Goal: Task Accomplishment & Management: Complete application form

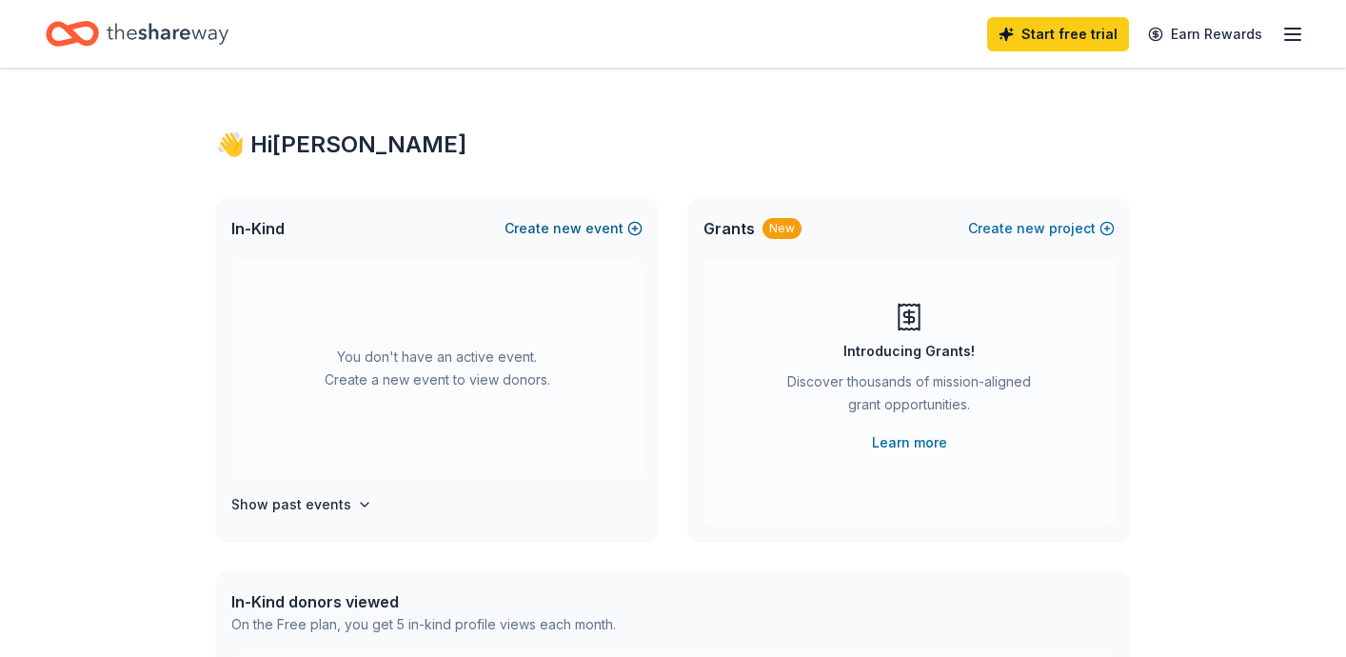
click at [550, 222] on button "Create new event" at bounding box center [573, 228] width 138 height 23
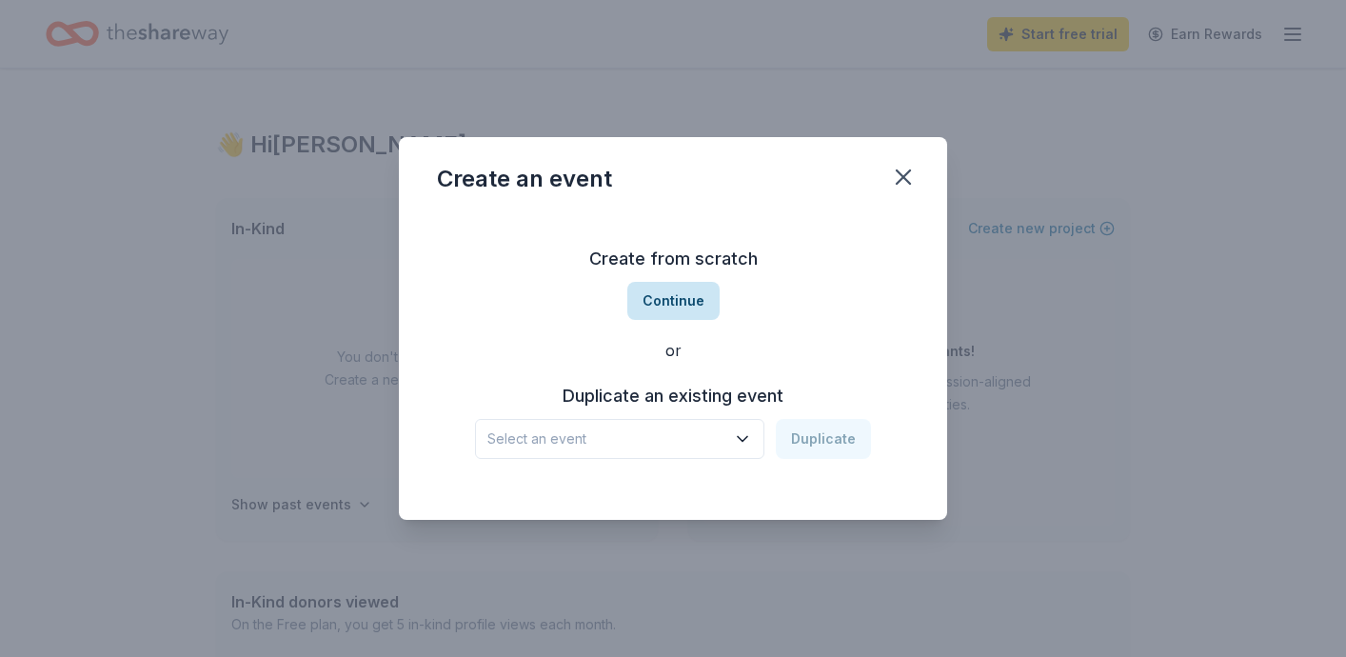
click at [671, 301] on button "Continue" at bounding box center [673, 301] width 92 height 38
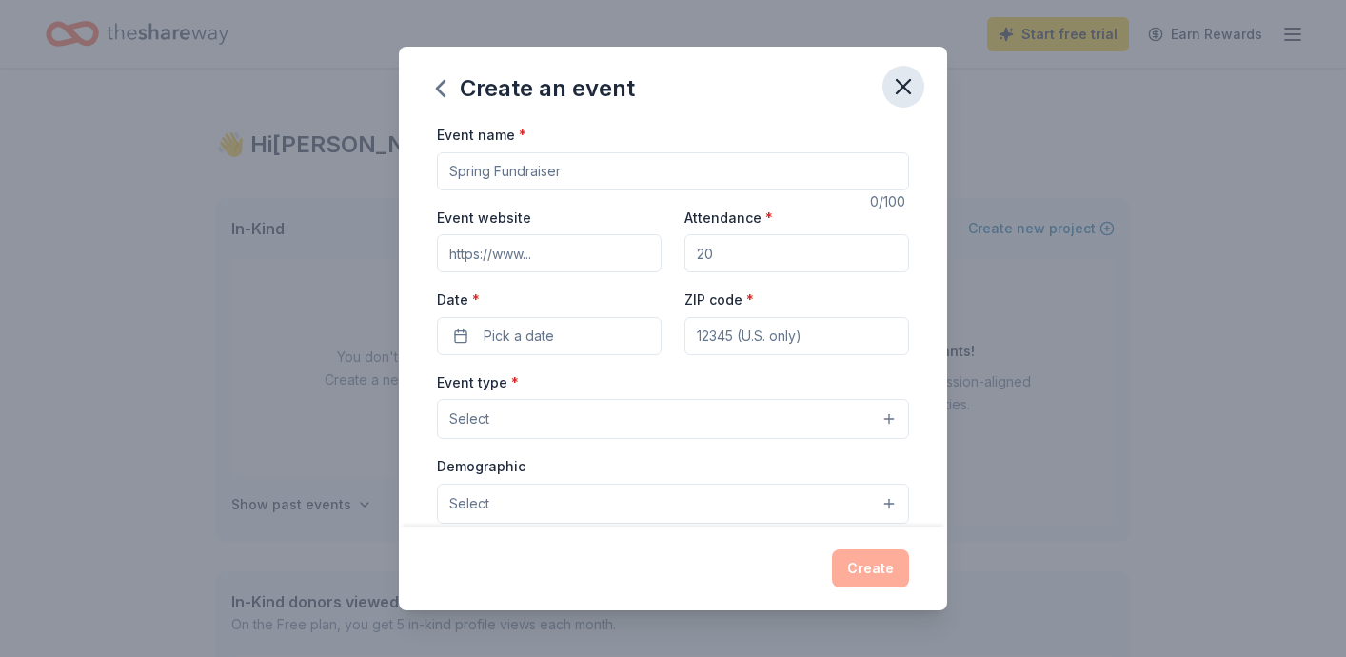
click at [899, 90] on icon "button" at bounding box center [903, 86] width 27 height 27
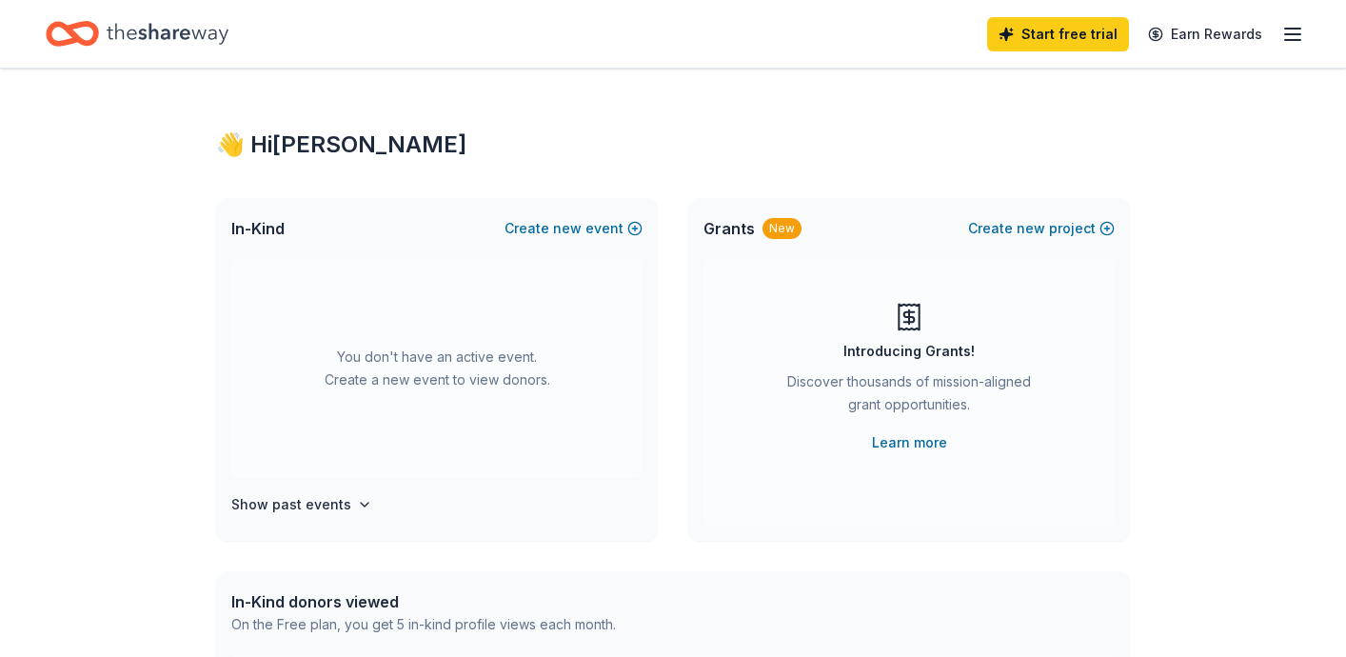
click at [1243, 341] on div "👋 Hi [PERSON_NAME] In-Kind Create new event You don't have an active event. Cre…" at bounding box center [673, 625] width 1346 height 1112
click at [604, 232] on button "Create new event" at bounding box center [573, 228] width 138 height 23
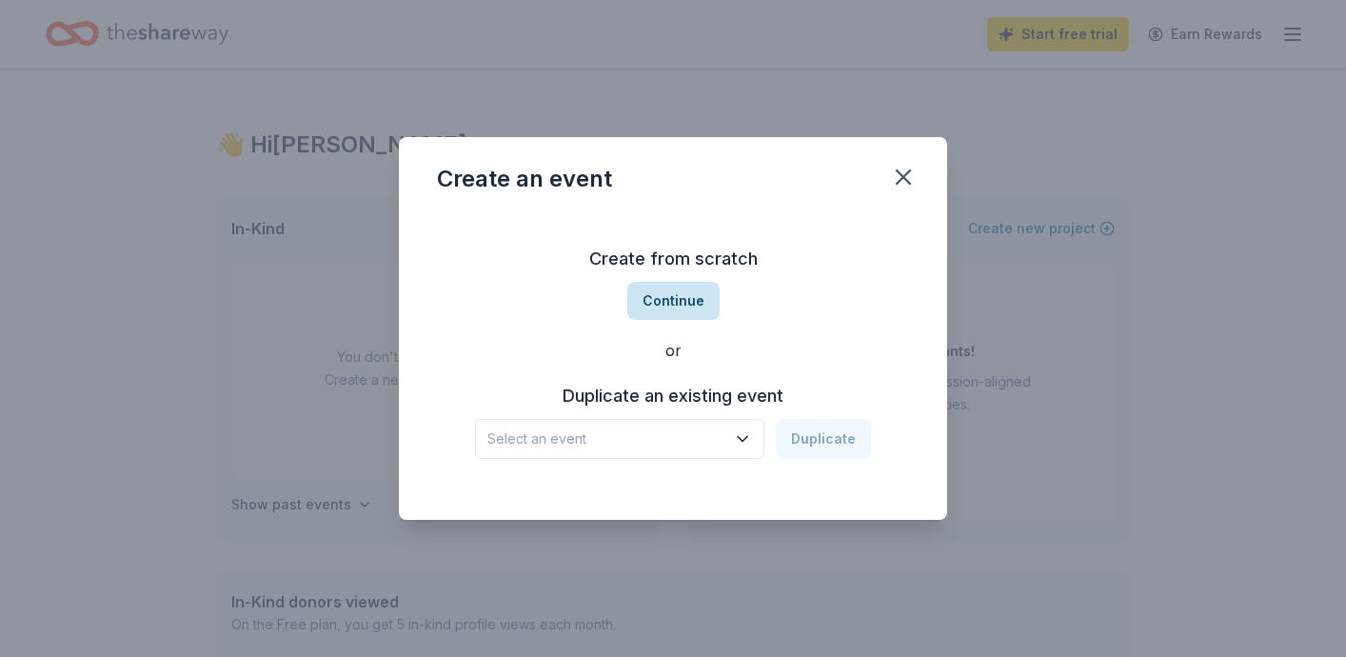
click at [679, 301] on button "Continue" at bounding box center [673, 301] width 92 height 38
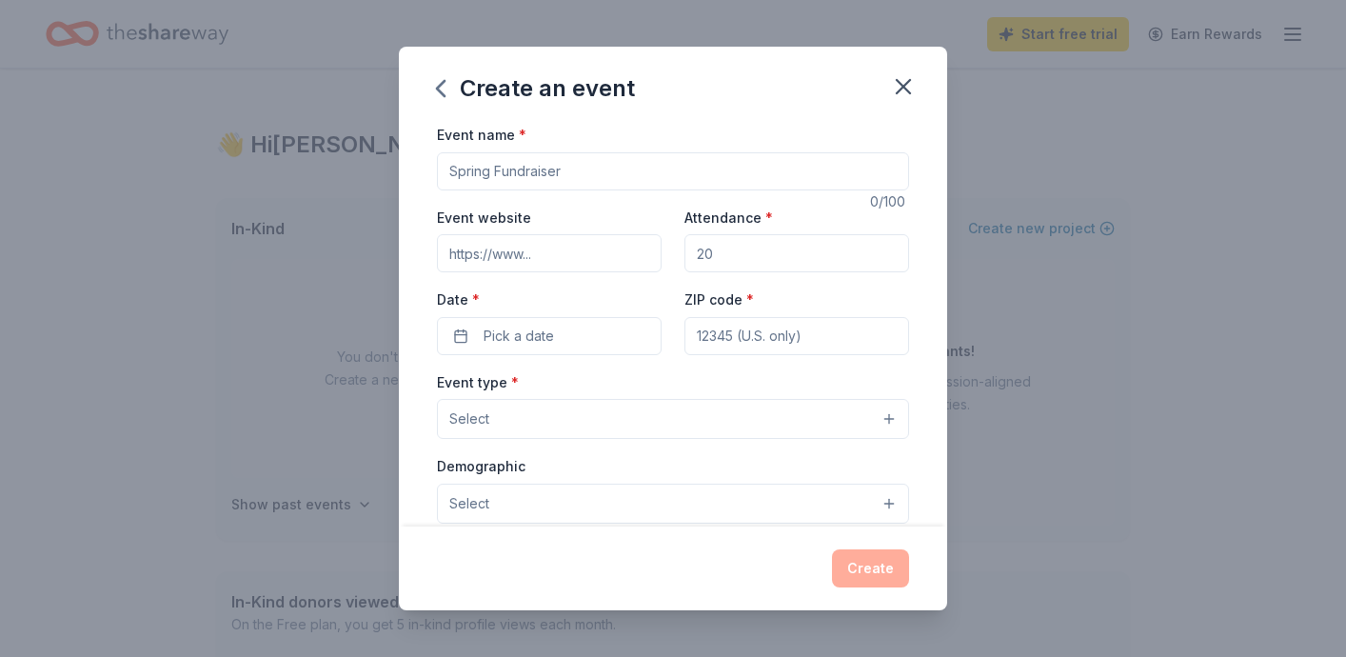
click at [734, 266] on input "Attendance *" at bounding box center [796, 253] width 225 height 38
type input "200"
click at [597, 342] on button "Pick a date" at bounding box center [549, 336] width 225 height 38
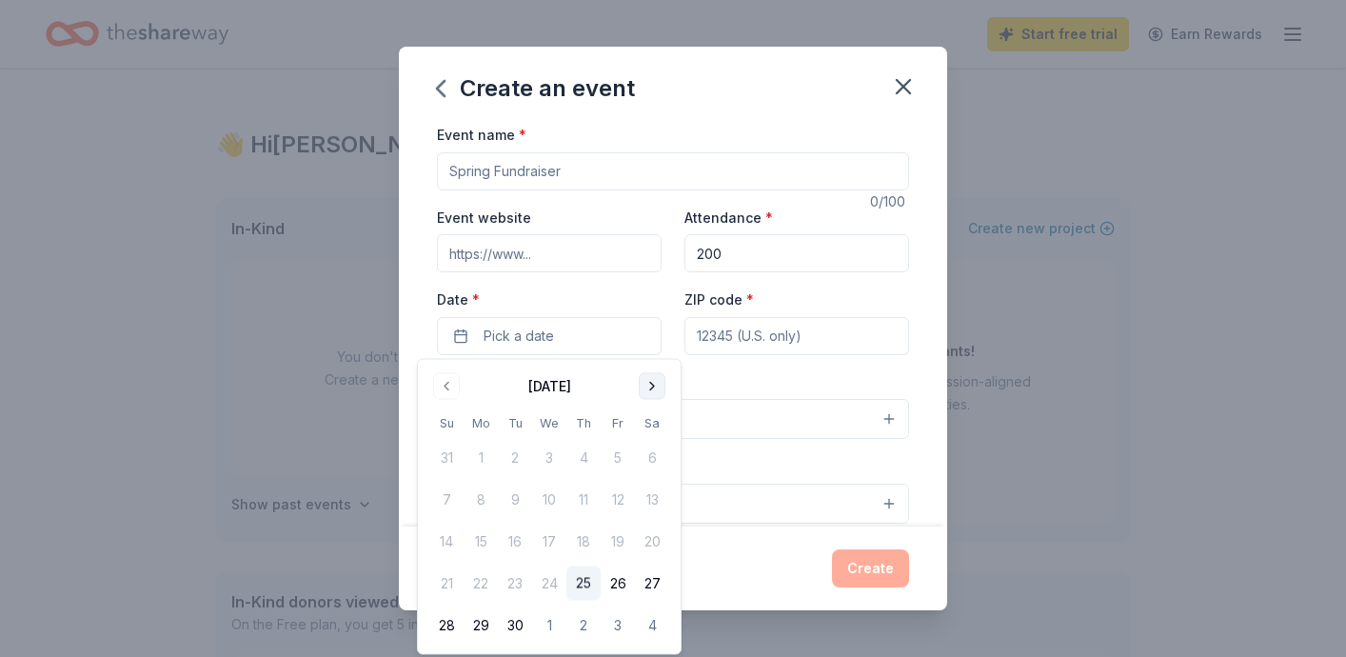
click at [653, 389] on button "Go to next month" at bounding box center [652, 386] width 27 height 27
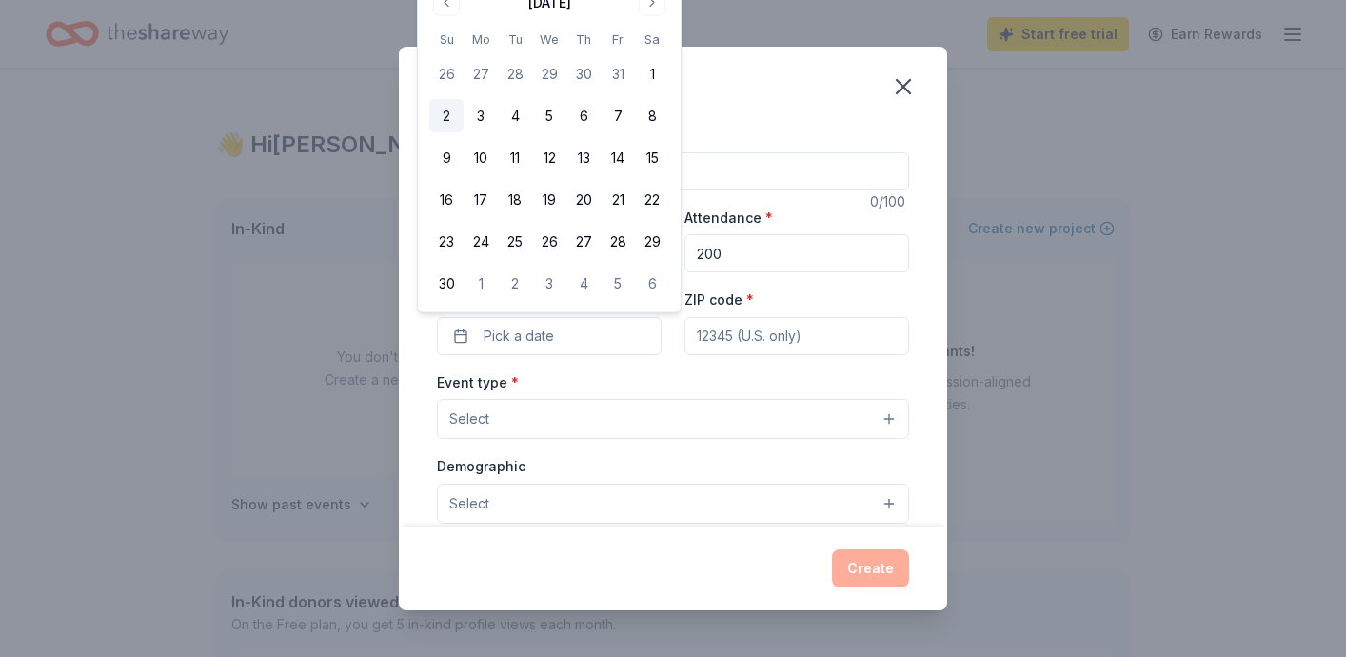
click at [445, 108] on button "2" at bounding box center [446, 116] width 34 height 34
click at [749, 336] on input "ZIP code *" at bounding box center [796, 336] width 225 height 38
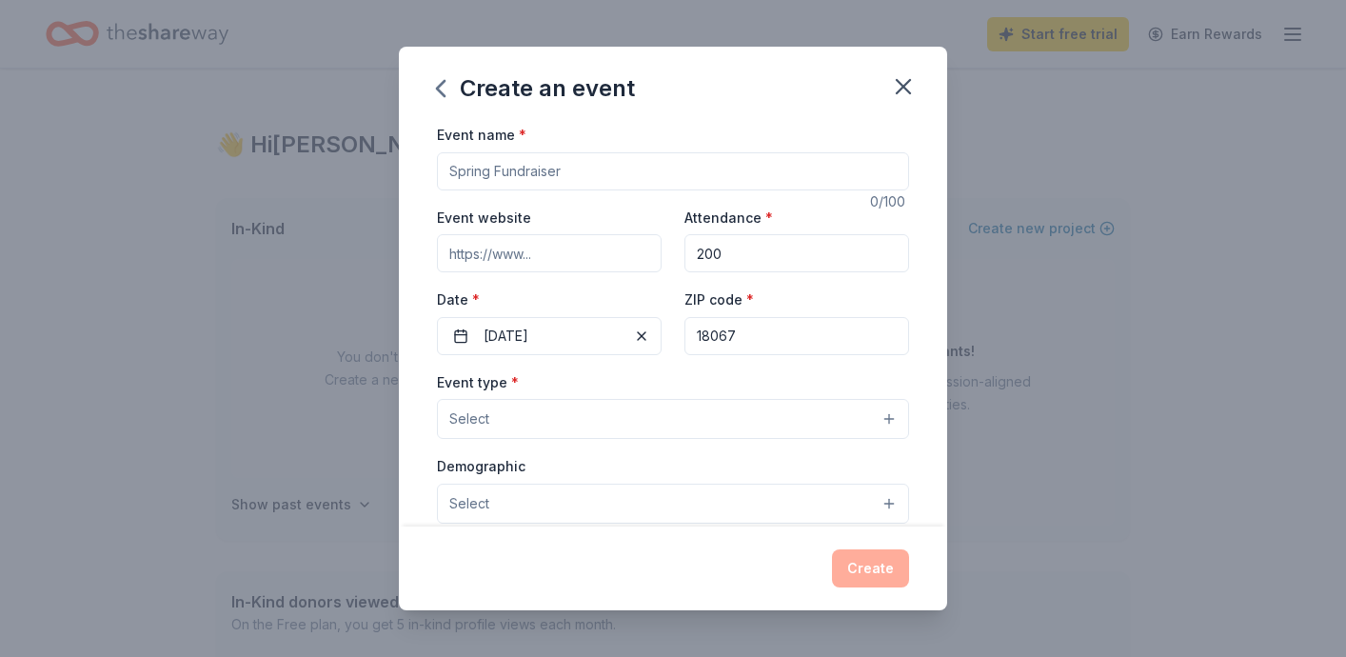
type input "18067"
click at [609, 427] on button "Select" at bounding box center [673, 419] width 472 height 40
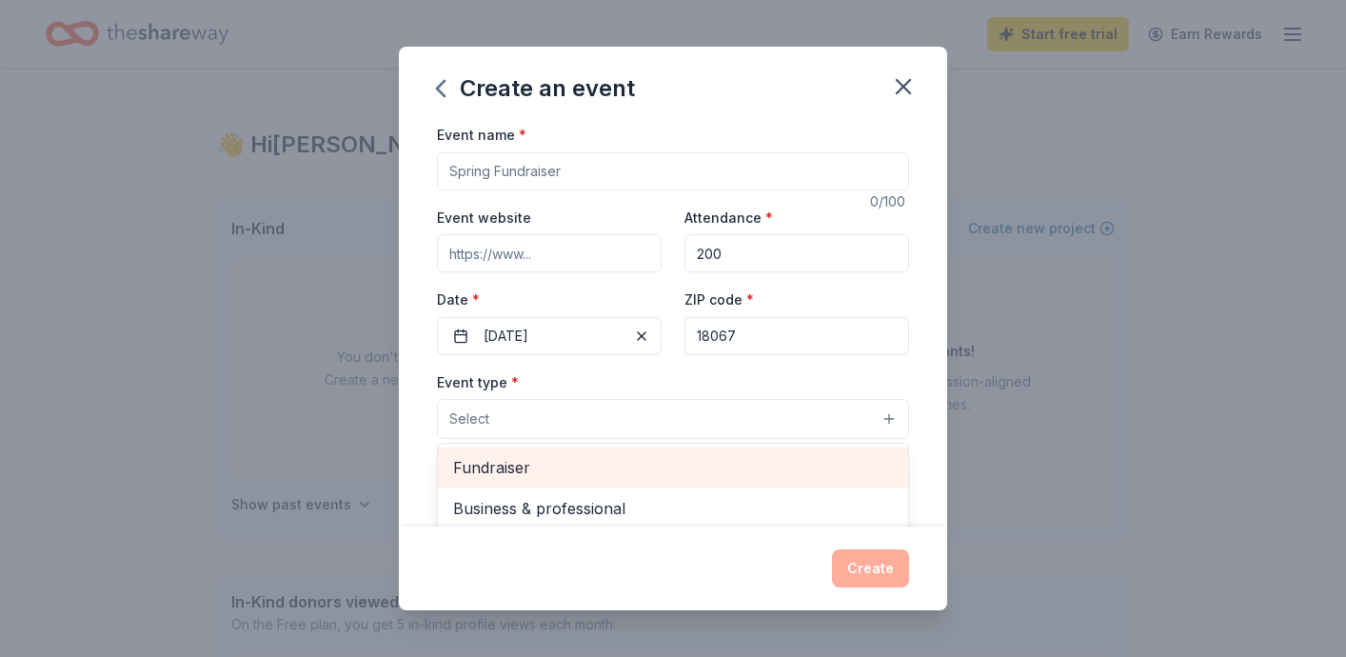
click at [555, 464] on span "Fundraiser" at bounding box center [673, 467] width 440 height 25
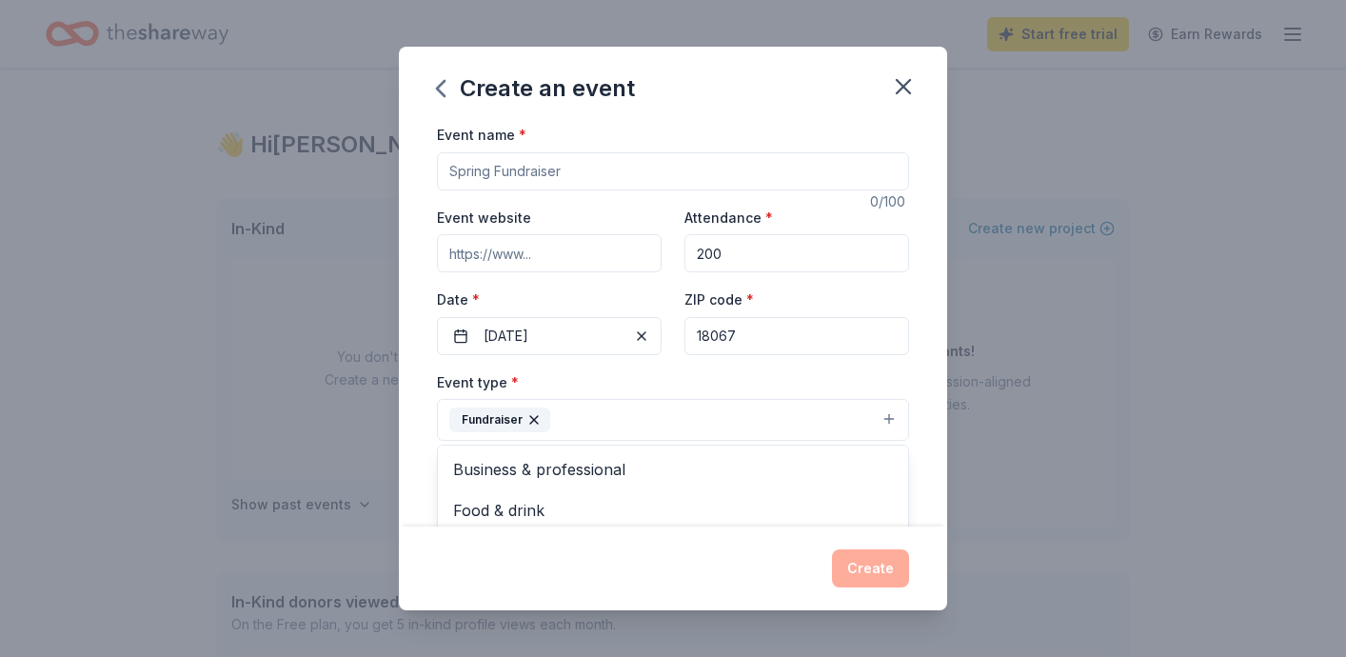
click at [920, 381] on div "Event name * 0 /100 Event website Attendance * 200 Date * [DATE] ZIP code * 180…" at bounding box center [673, 325] width 548 height 404
click at [774, 395] on div "Event type * Fundraiser Business & professional Food & drink Health & wellness …" at bounding box center [673, 405] width 472 height 71
click at [774, 391] on div "Event type * Fundraiser" at bounding box center [673, 405] width 472 height 71
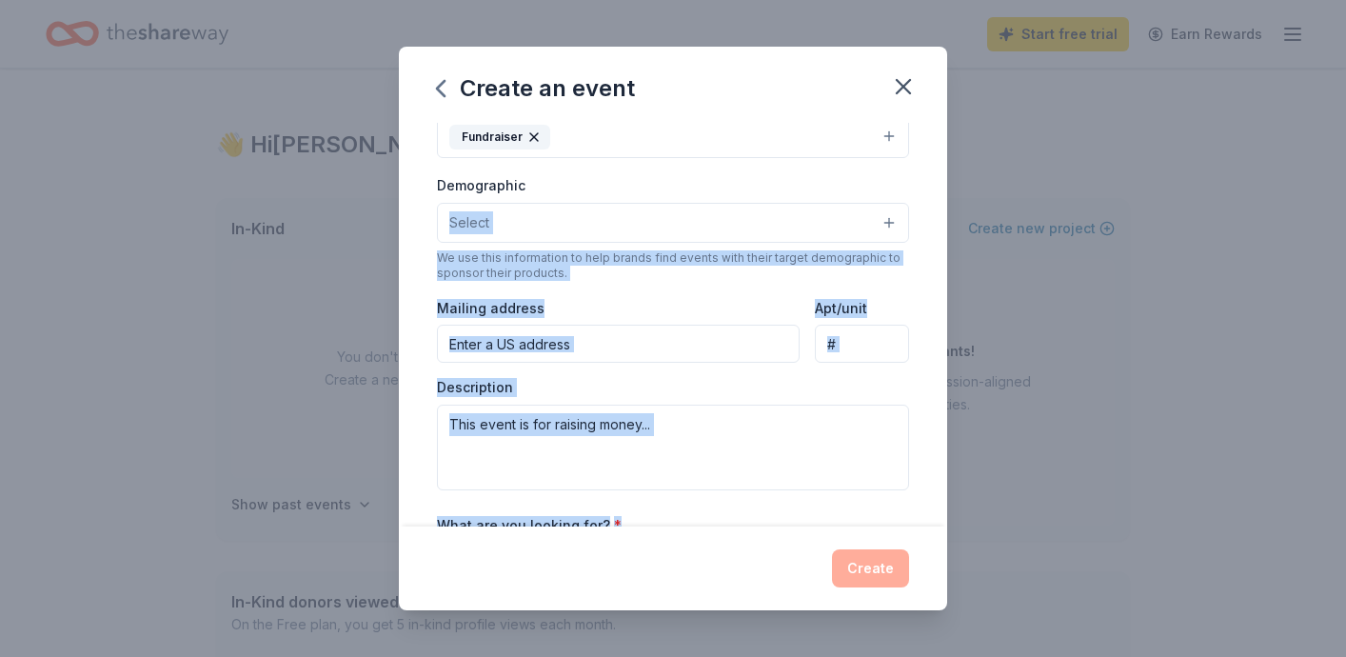
drag, startPoint x: 689, startPoint y: 457, endPoint x: 700, endPoint y: 536, distance: 79.7
click at [700, 537] on div "Create an event Event name * 0 /100 Event website Attendance * 200 Date * [DATE…" at bounding box center [673, 328] width 548 height 563
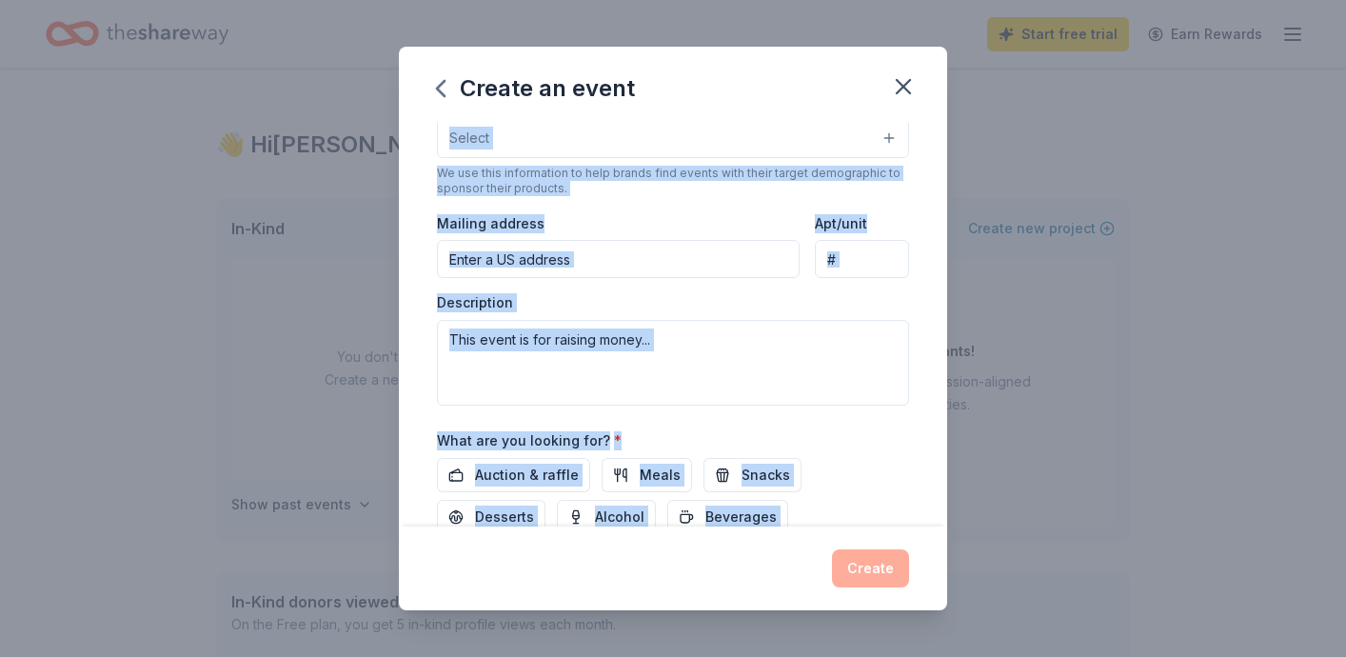
click at [911, 171] on div "Event name * 0 /100 Event website Attendance * 200 Date * [DATE] ZIP code * 180…" at bounding box center [673, 325] width 548 height 404
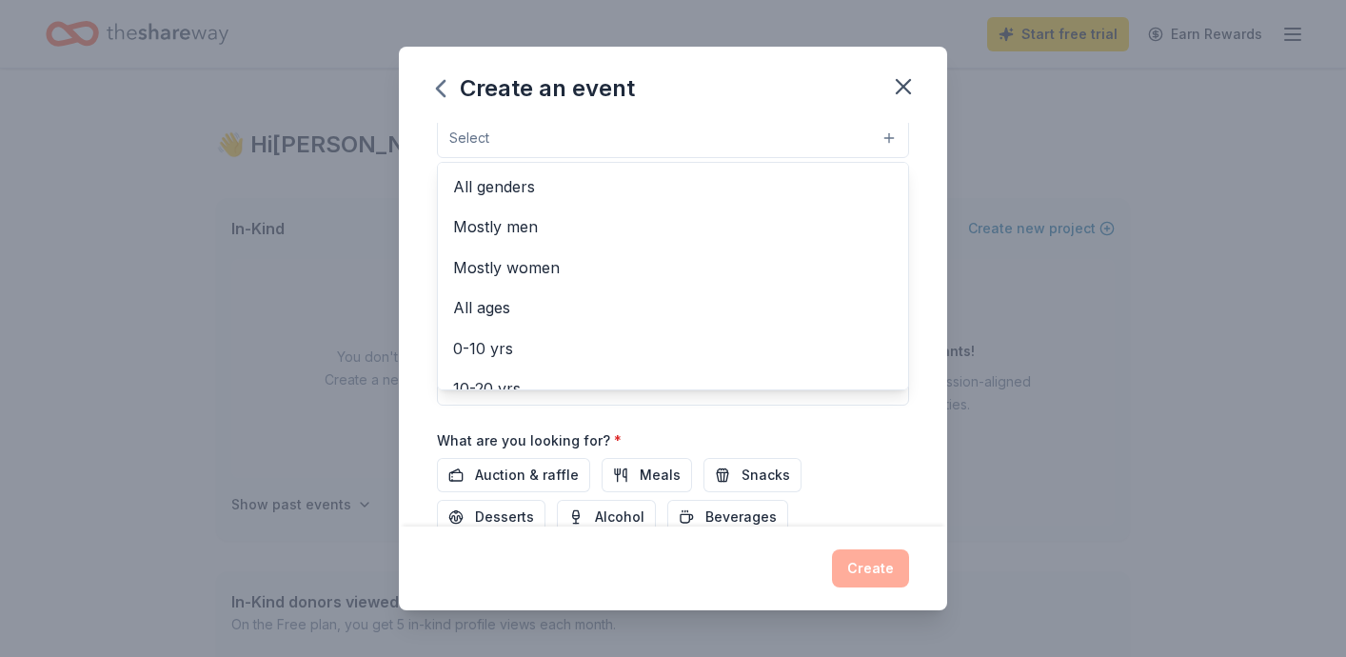
click at [778, 134] on button "Select" at bounding box center [673, 138] width 472 height 40
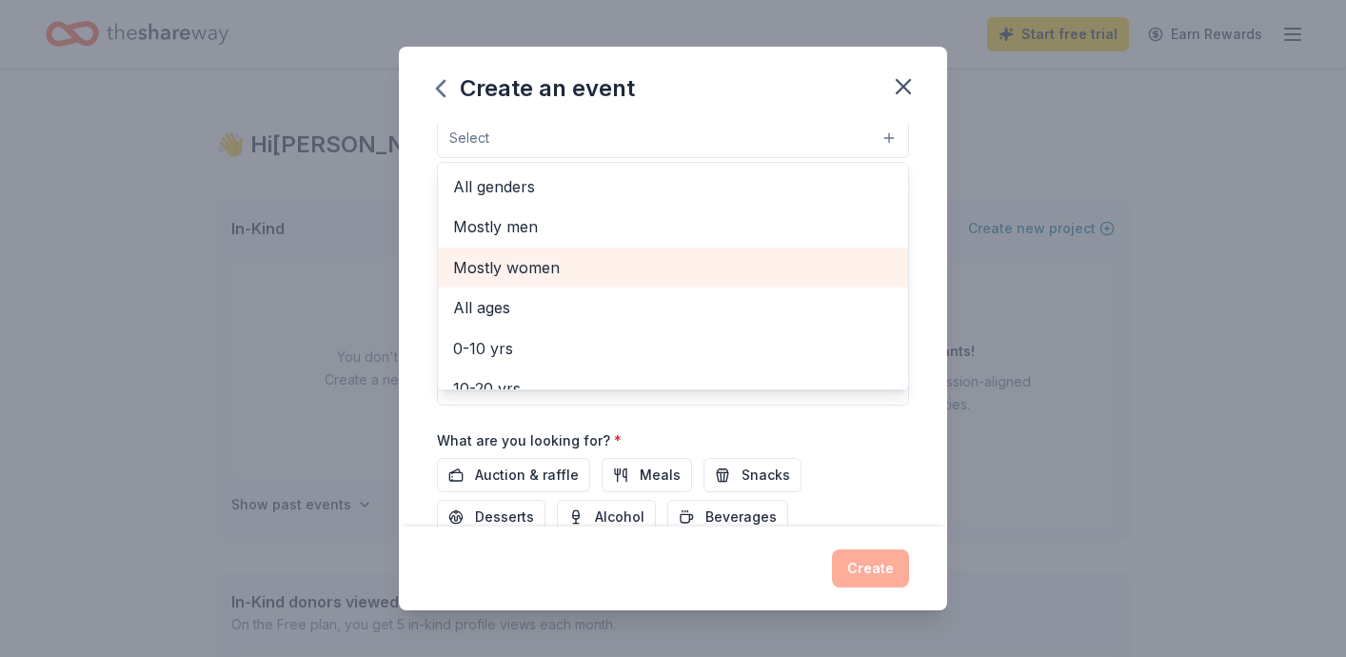
click at [528, 266] on span "Mostly women" at bounding box center [673, 267] width 440 height 25
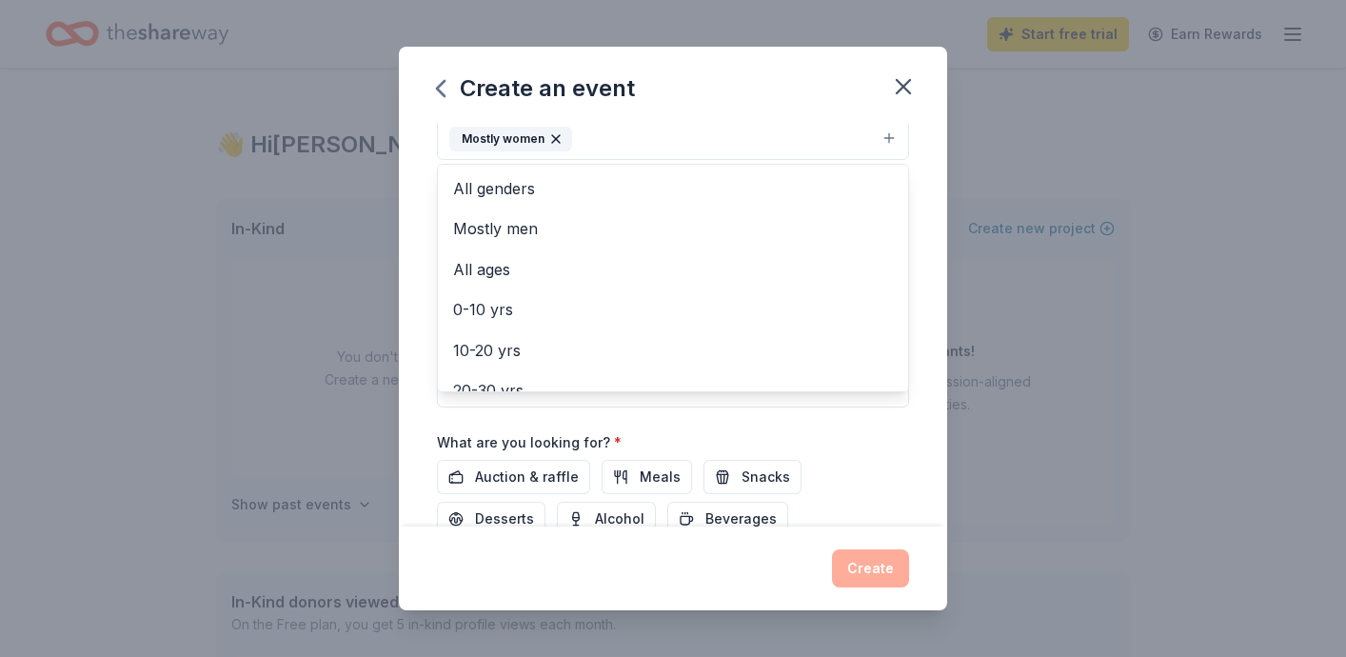
click at [412, 205] on div "Event name * 0 /100 Event website Attendance * 200 Date * [DATE] ZIP code * 180…" at bounding box center [673, 325] width 548 height 404
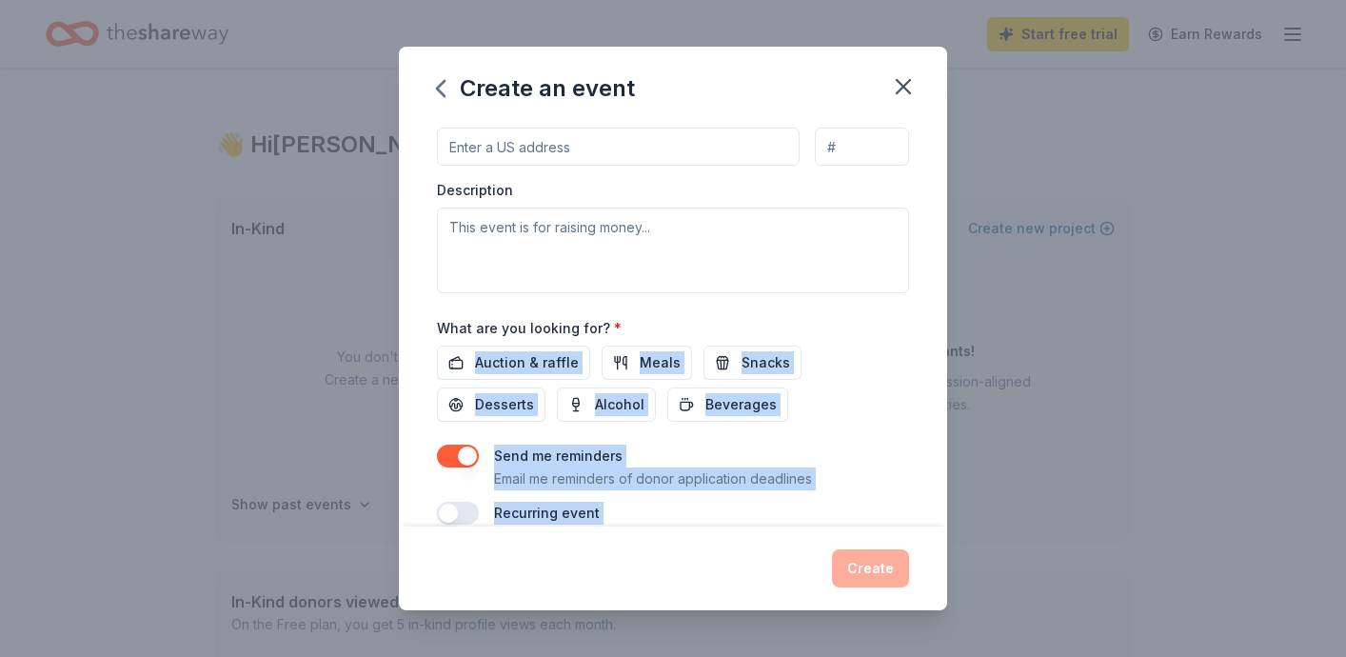
scroll to position [510, 0]
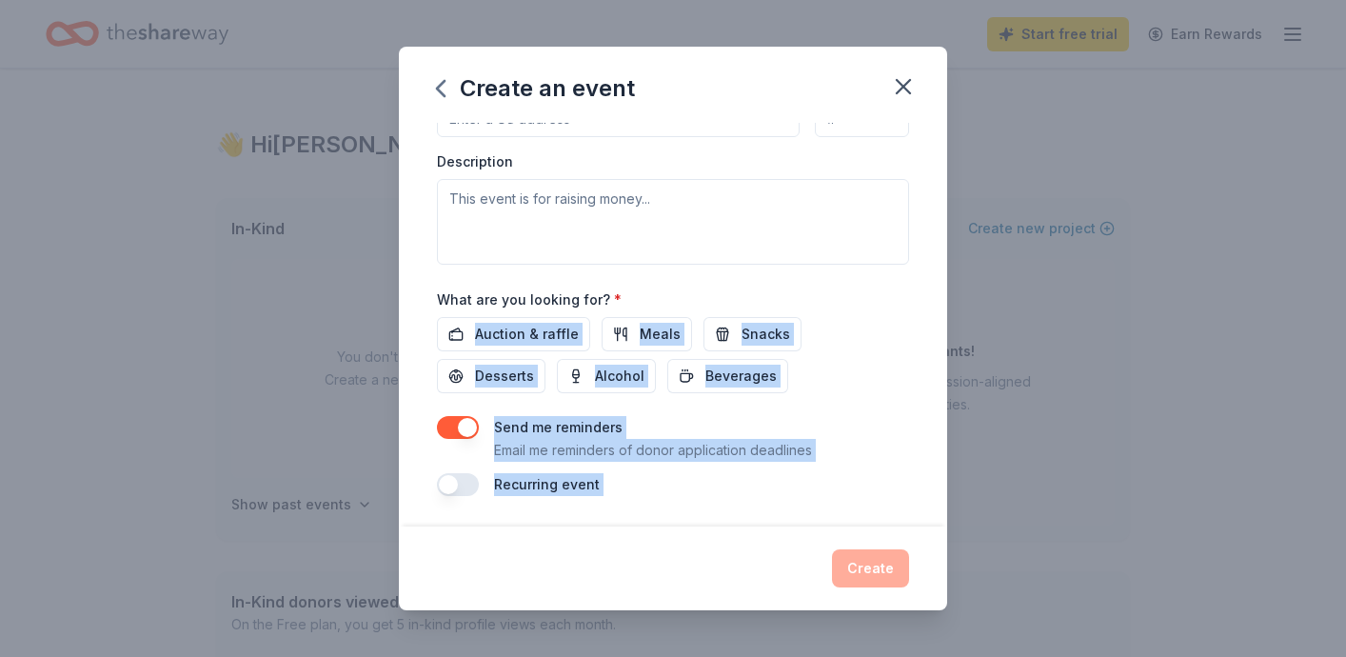
drag, startPoint x: 672, startPoint y: 440, endPoint x: 714, endPoint y: 527, distance: 97.1
click at [714, 527] on div "Create an event Event name * 0 /100 Event website Attendance * 200 Date * [DATE…" at bounding box center [673, 328] width 548 height 563
click at [732, 393] on div "Event name * 0 /100 Event website Attendance * 200 Date * [DATE] ZIP code * 180…" at bounding box center [673, 54] width 472 height 883
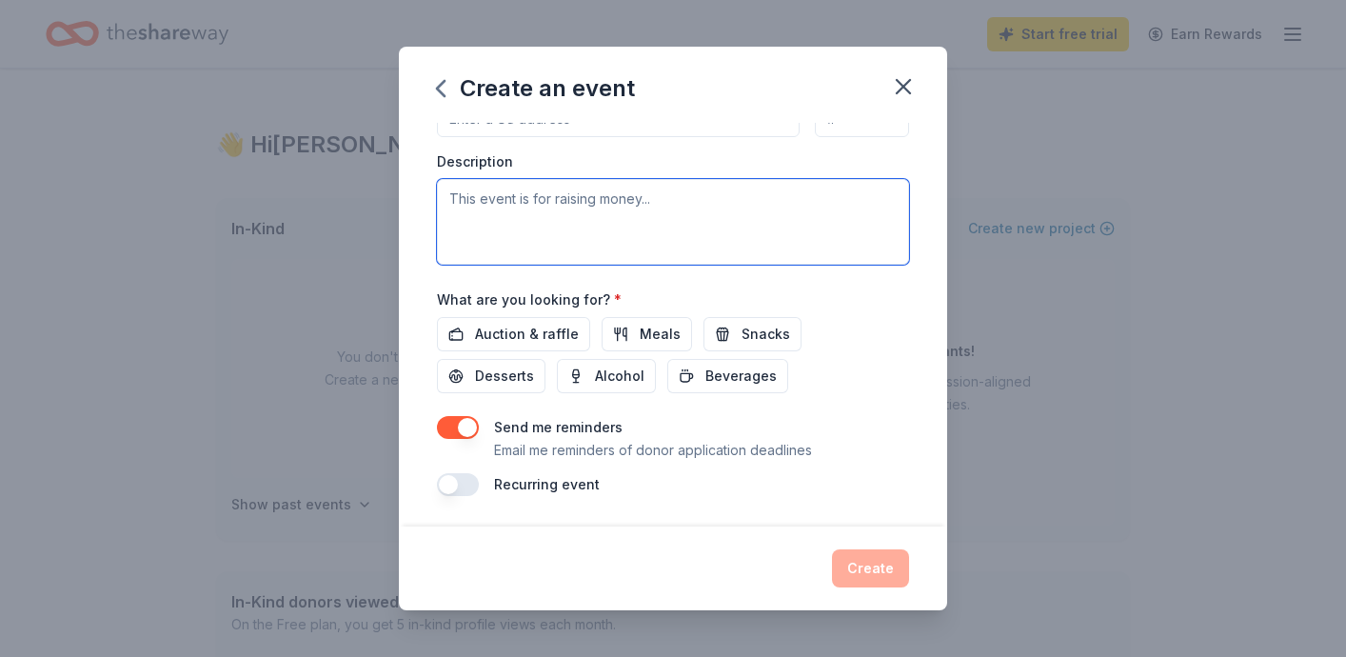
click at [594, 211] on textarea at bounding box center [673, 222] width 472 height 86
type textarea "This bingo event is for fundraising for a baseball booster club trip."
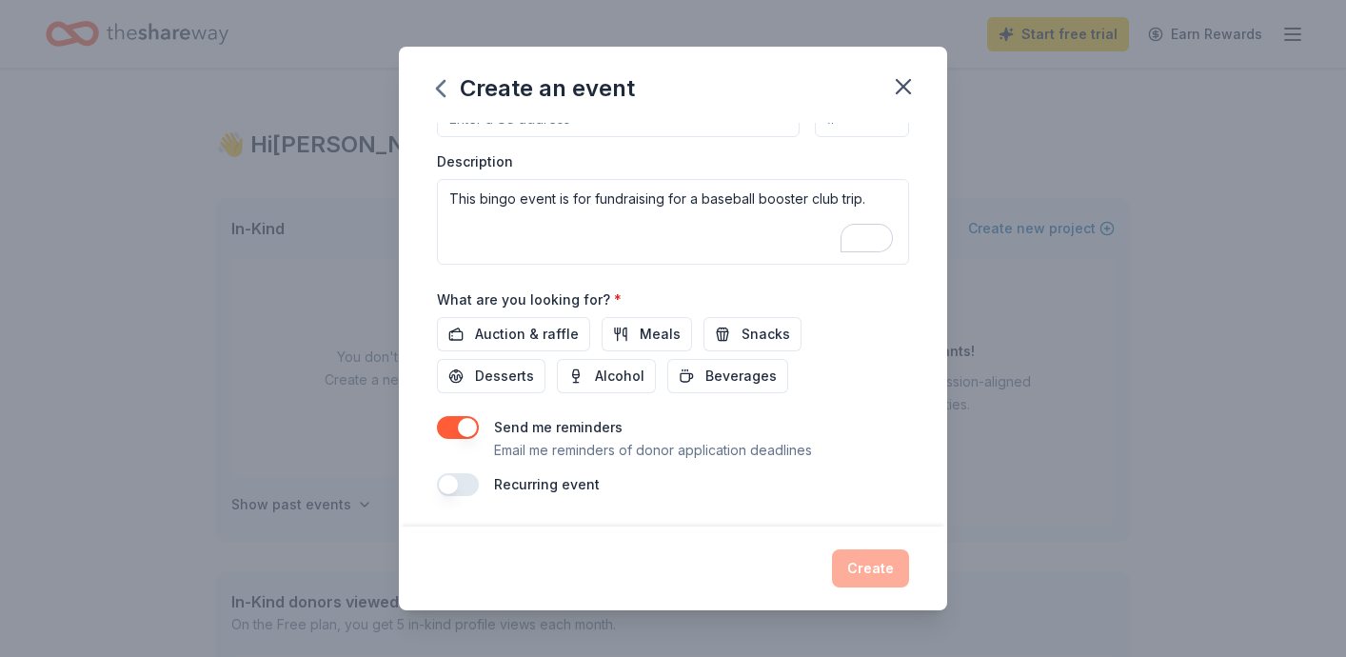
click at [428, 175] on div "Event name * 0 /100 Event website Attendance * 200 Date * [DATE] ZIP code * 180…" at bounding box center [673, 325] width 548 height 404
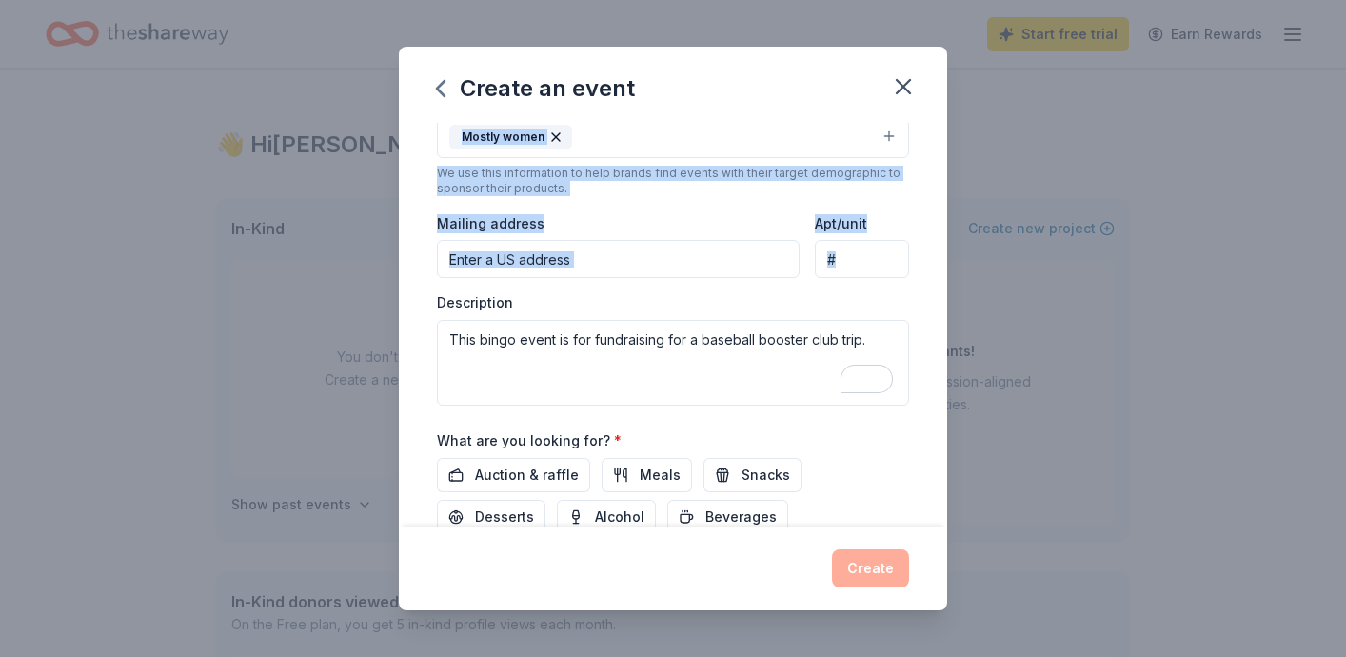
drag, startPoint x: 428, startPoint y: 175, endPoint x: 417, endPoint y: 125, distance: 51.7
click at [417, 125] on div "Event name * 0 /100 Event website Attendance * 200 Date * [DATE] ZIP code * 180…" at bounding box center [673, 325] width 548 height 404
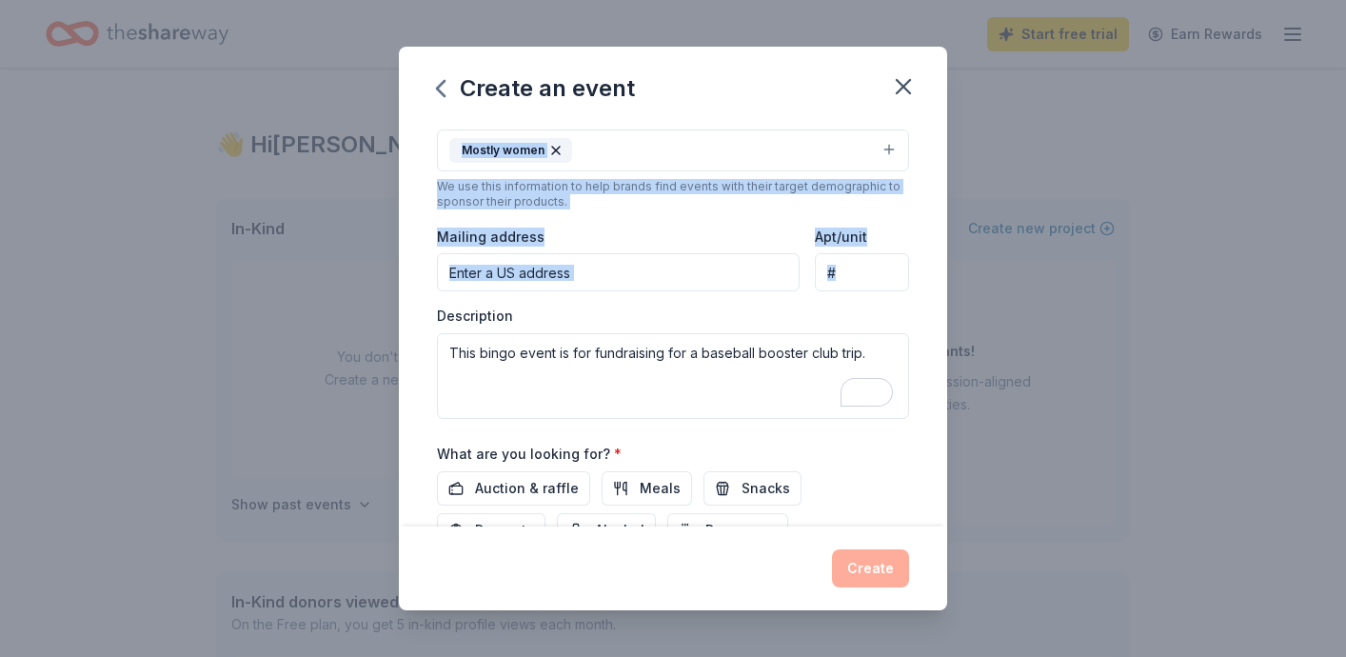
click at [404, 250] on div "Event name * 0 /100 Event website Attendance * 200 Date * [DATE] ZIP code * 180…" at bounding box center [673, 325] width 548 height 404
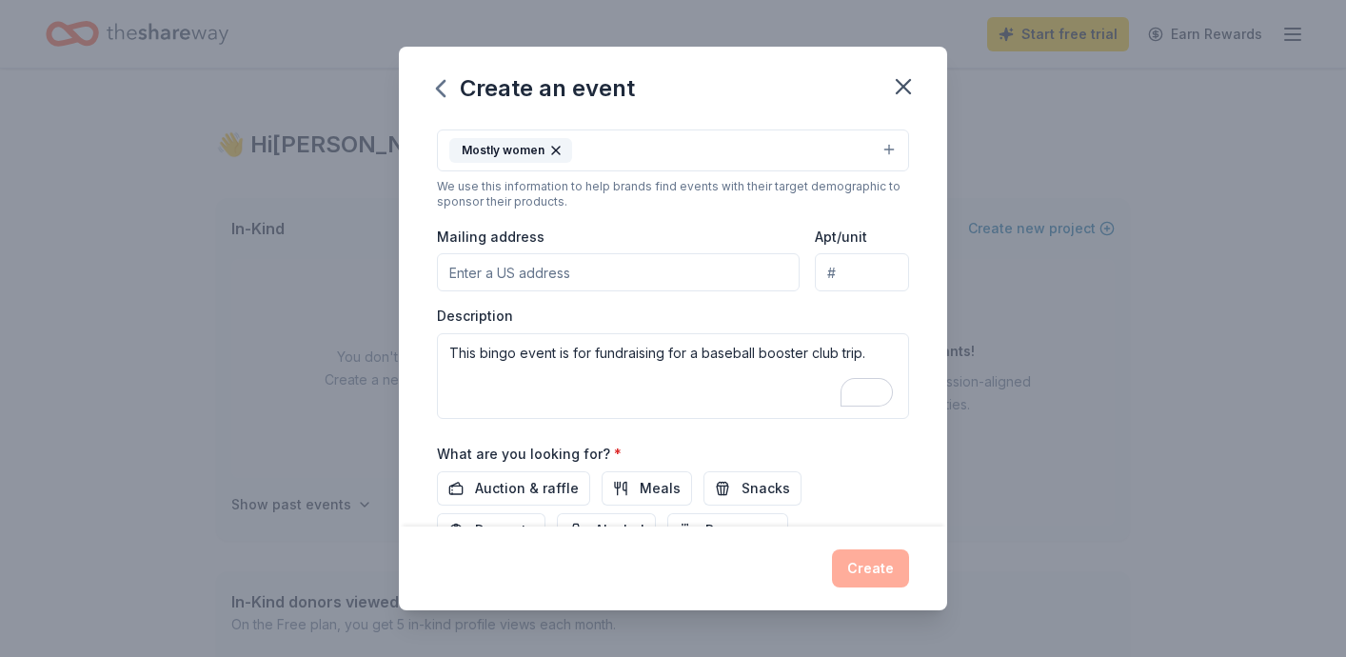
click at [483, 273] on input "Mailing address" at bounding box center [618, 272] width 363 height 38
click at [544, 482] on span "Auction & raffle" at bounding box center [527, 488] width 104 height 23
click at [881, 561] on div "Create" at bounding box center [673, 568] width 472 height 38
click at [585, 280] on input "Mailing address" at bounding box center [618, 272] width 363 height 38
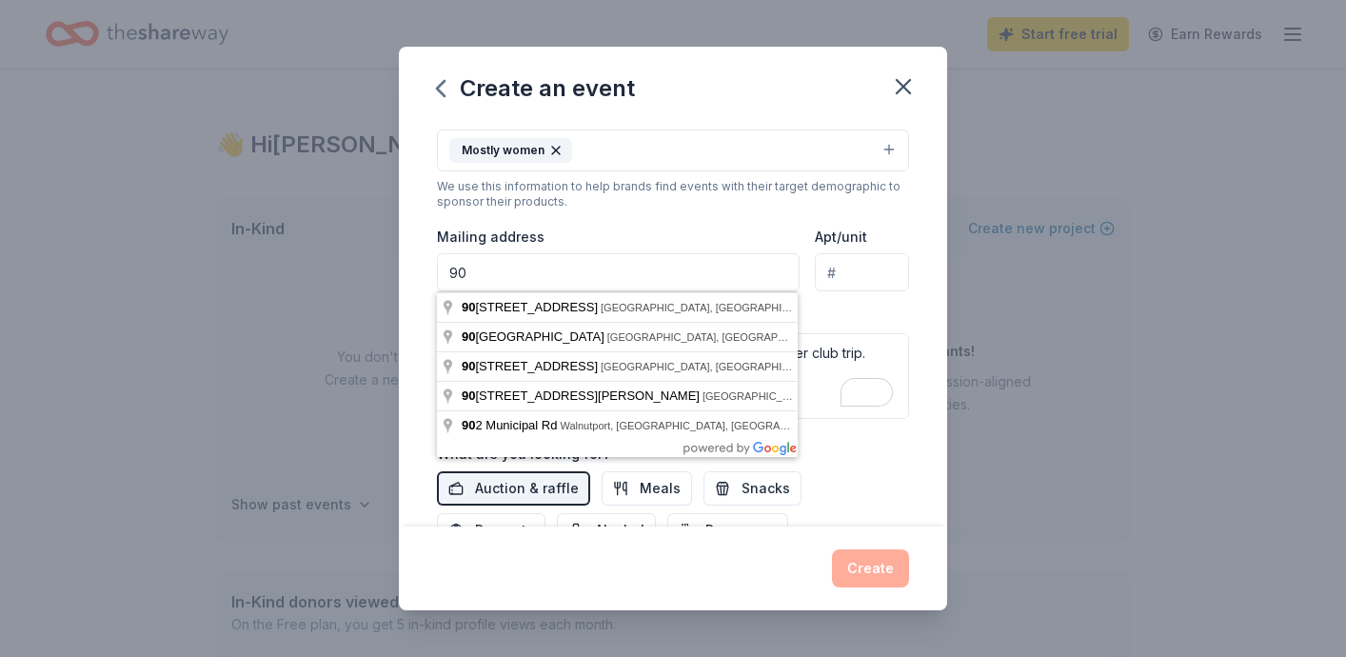
type input "9"
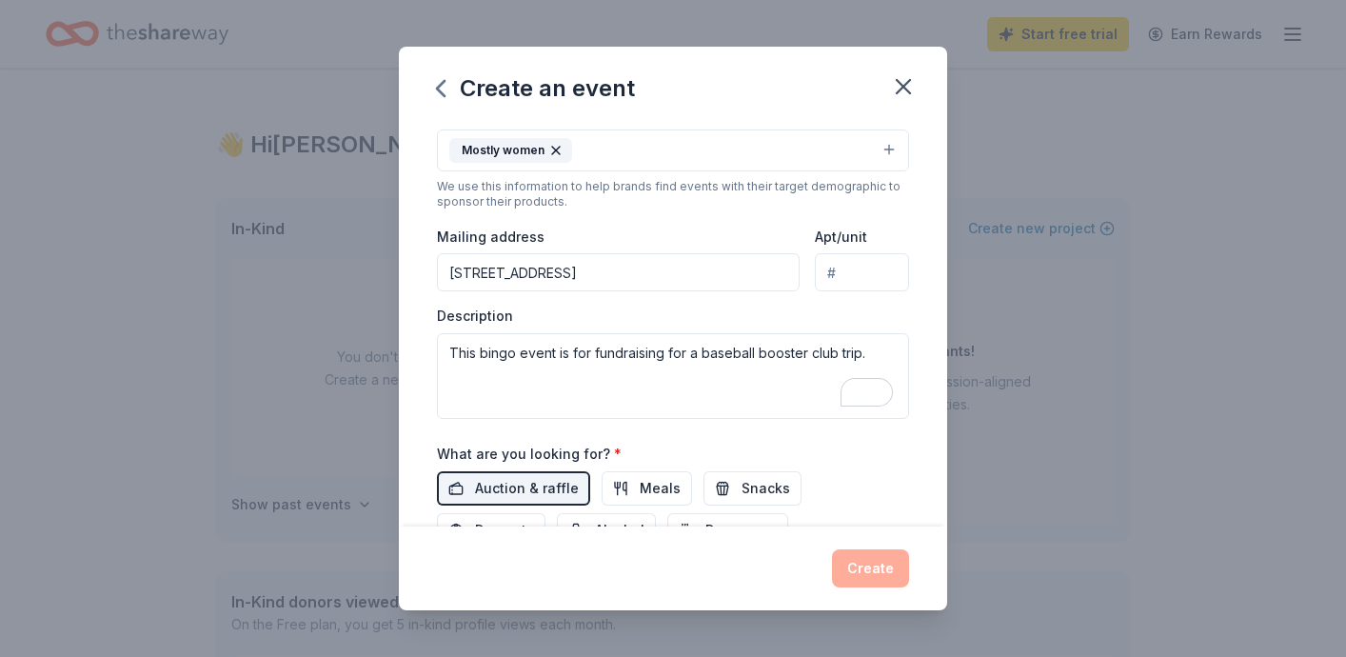
type input "[STREET_ADDRESS]"
click at [930, 293] on div "Event name * 0 /100 Event website Attendance * 200 Date * [DATE] ZIP code * 180…" at bounding box center [673, 325] width 548 height 404
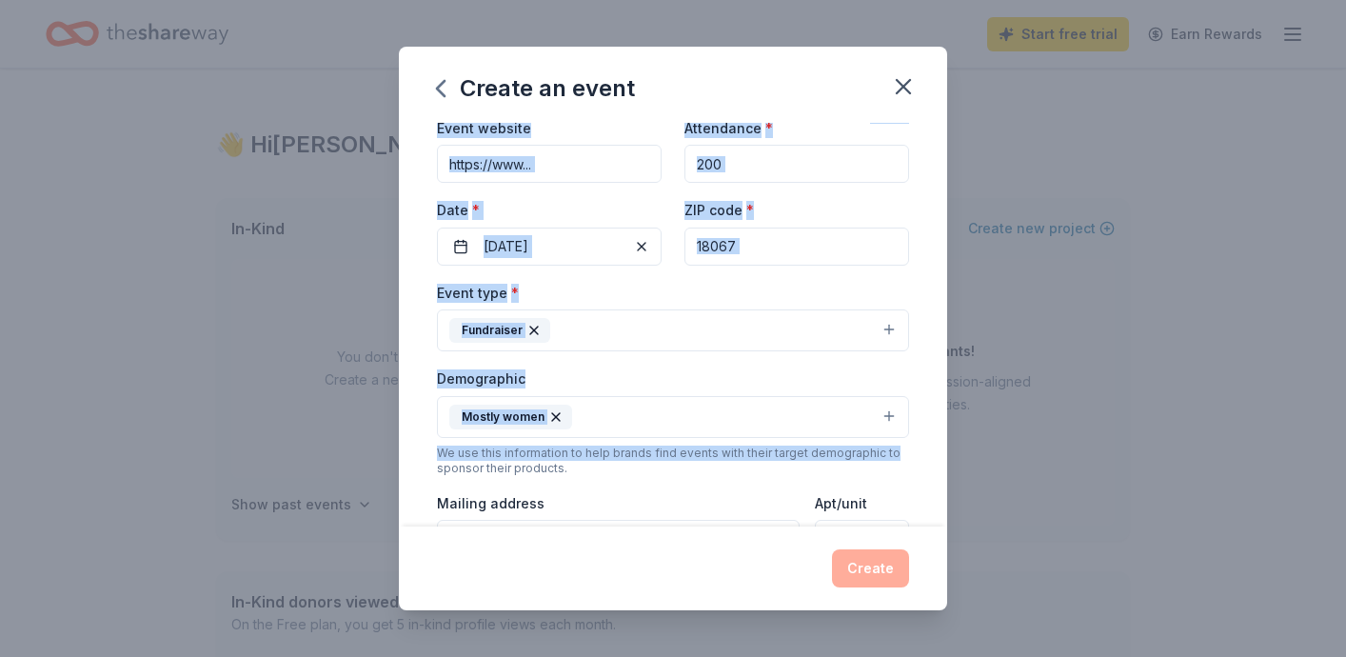
scroll to position [0, 0]
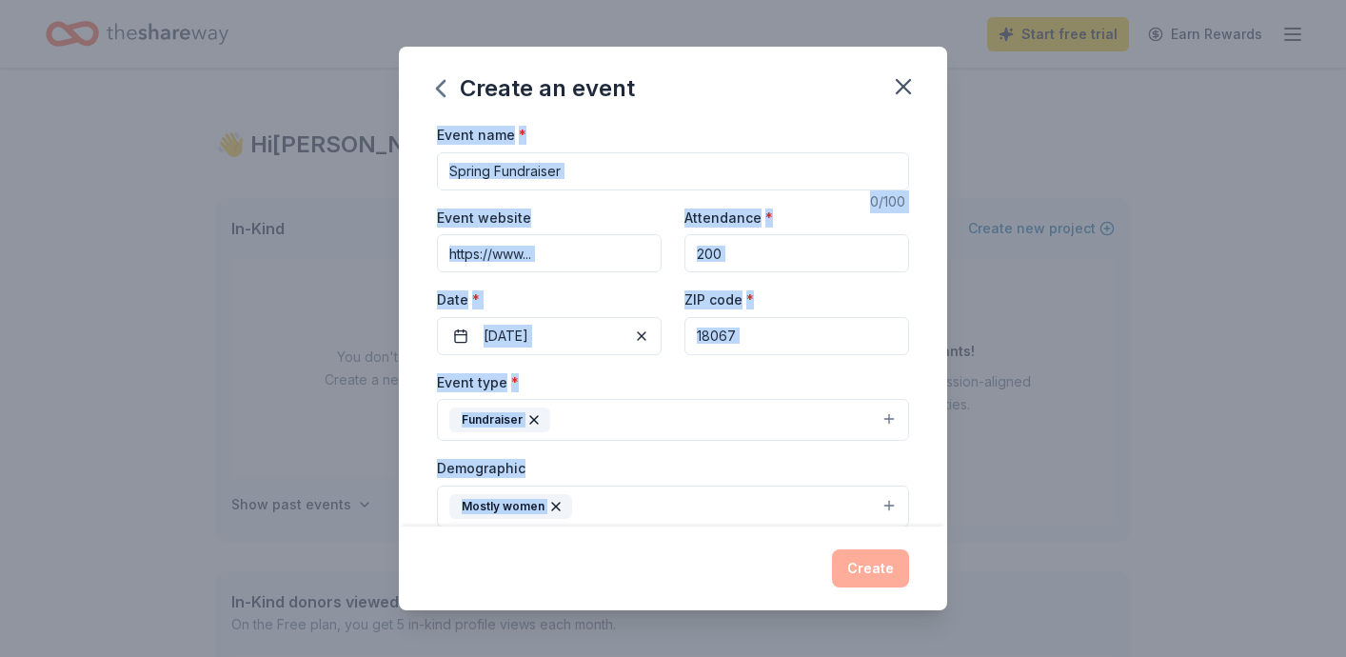
drag, startPoint x: 910, startPoint y: 187, endPoint x: 900, endPoint y: 115, distance: 72.0
click at [900, 115] on div "Create an event Event name * 0 /100 Event website Attendance * 200 Date * [DATE…" at bounding box center [673, 328] width 548 height 563
click at [629, 180] on input "Event name *" at bounding box center [673, 171] width 472 height 38
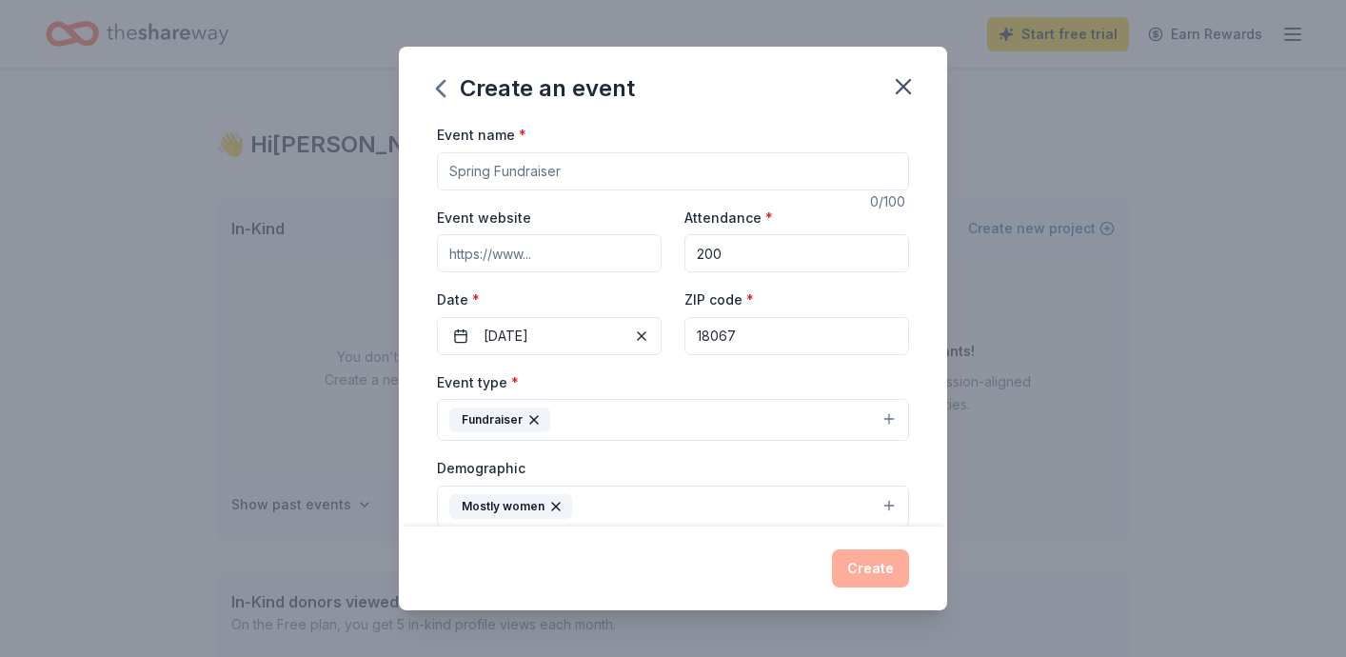
click at [629, 180] on input "Event name *" at bounding box center [673, 171] width 472 height 38
type input "B"
type input "Purse Bingo Fundraiser"
click at [935, 212] on div "Event name * Purse Bingo Fundraiser 22 /100 Event website Attendance * 200 Date…" at bounding box center [673, 325] width 548 height 404
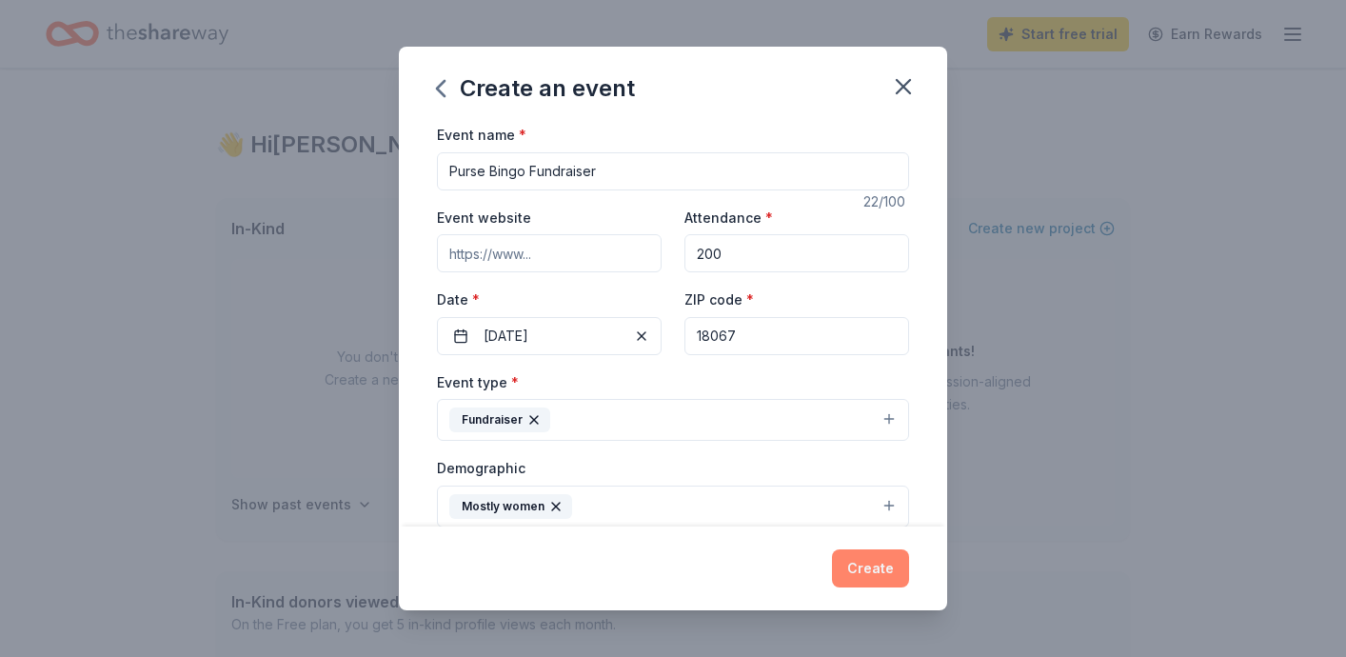
click at [861, 567] on button "Create" at bounding box center [870, 568] width 77 height 38
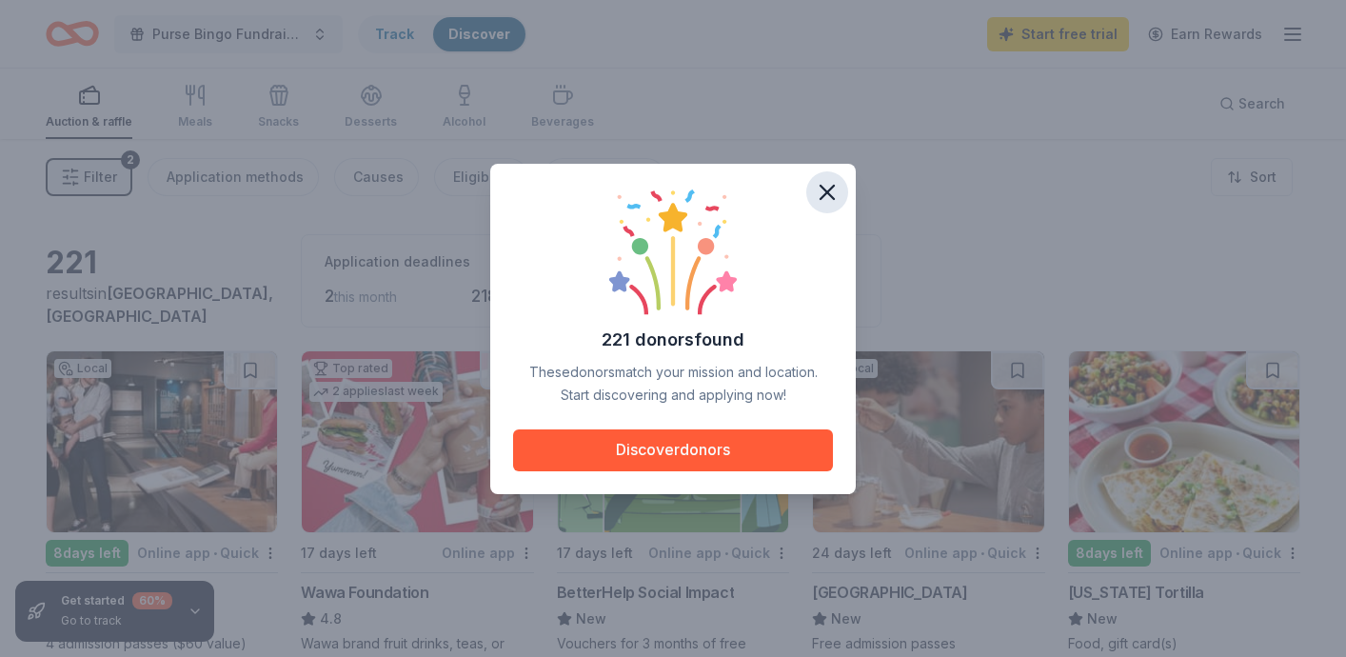
click at [836, 188] on icon "button" at bounding box center [827, 192] width 27 height 27
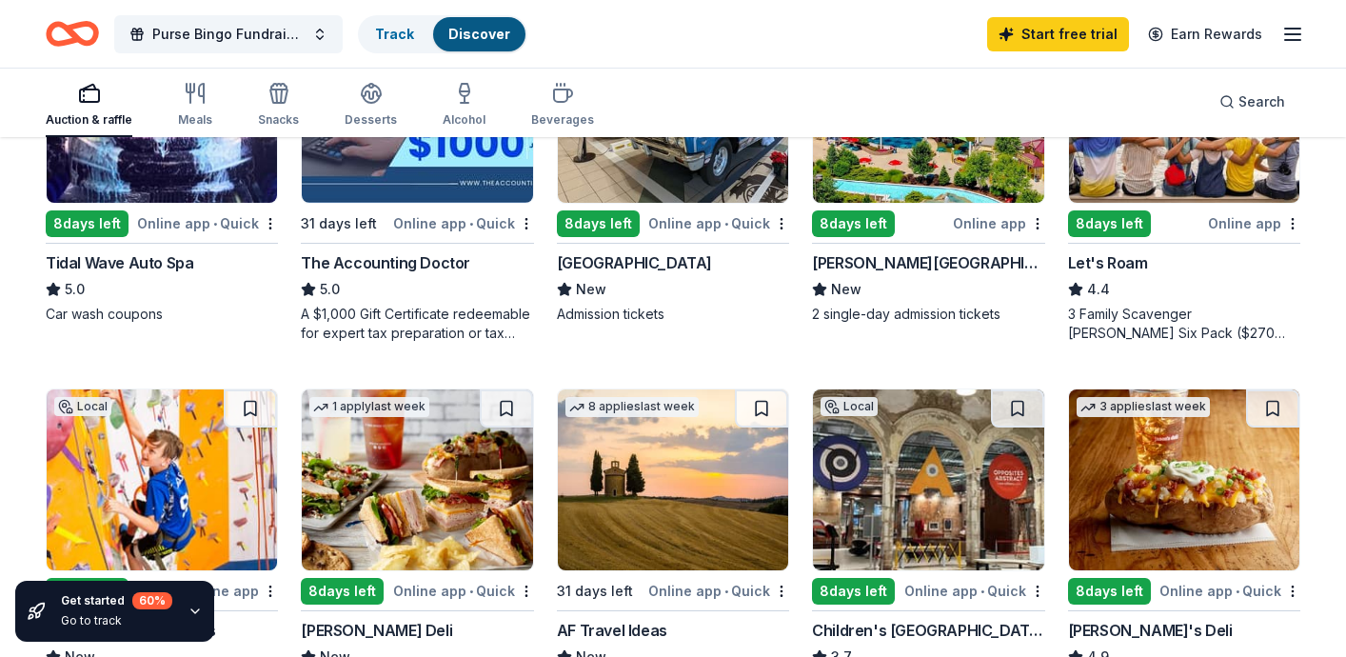
scroll to position [990, 0]
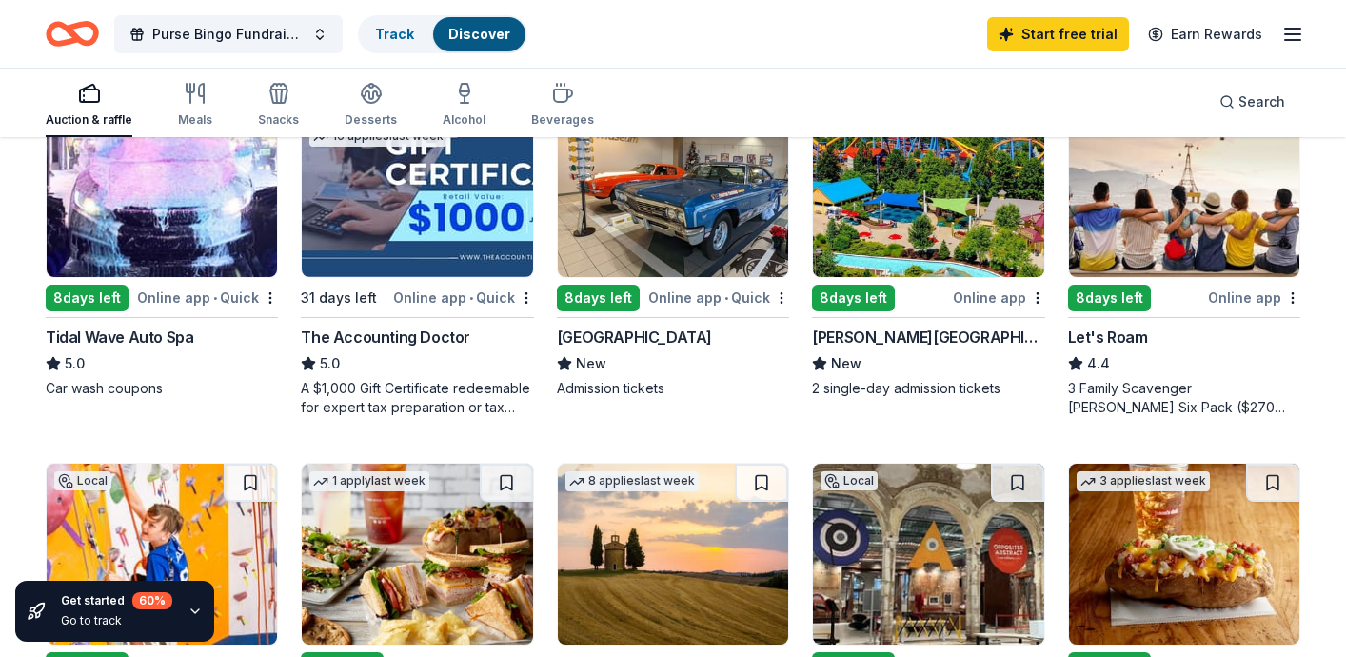
click at [861, 291] on div "8 days left" at bounding box center [853, 298] width 83 height 27
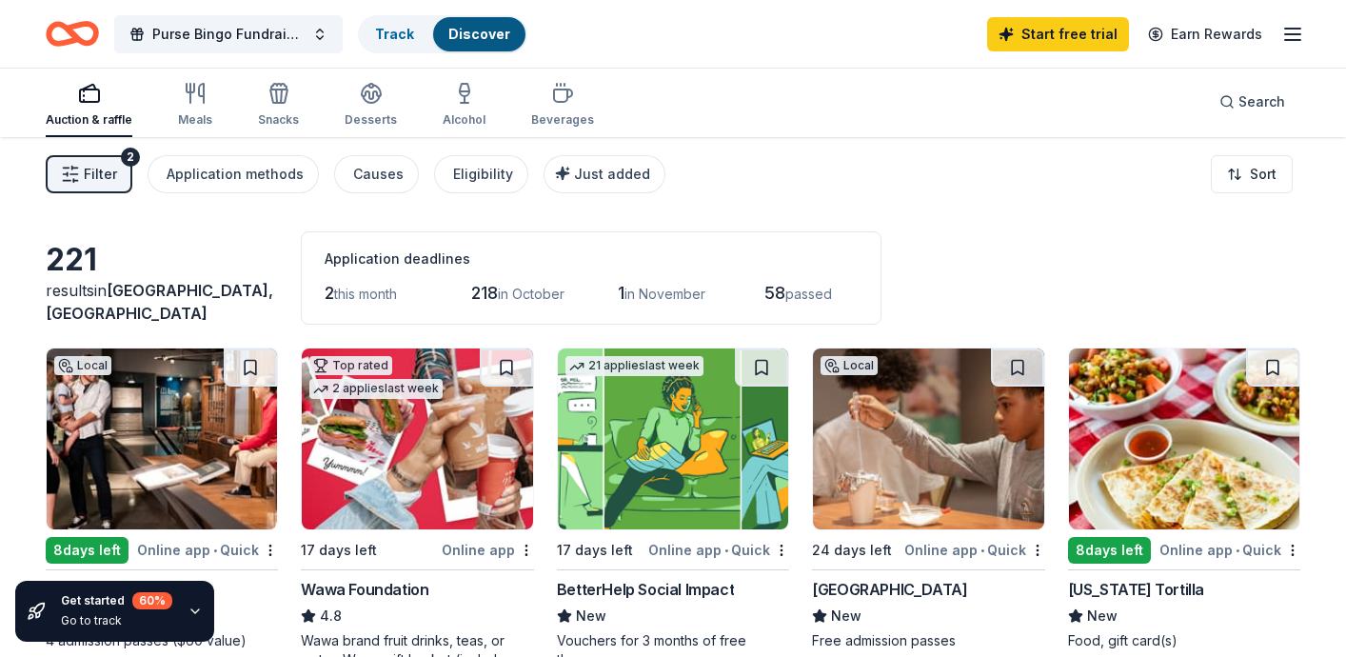
scroll to position [0, 0]
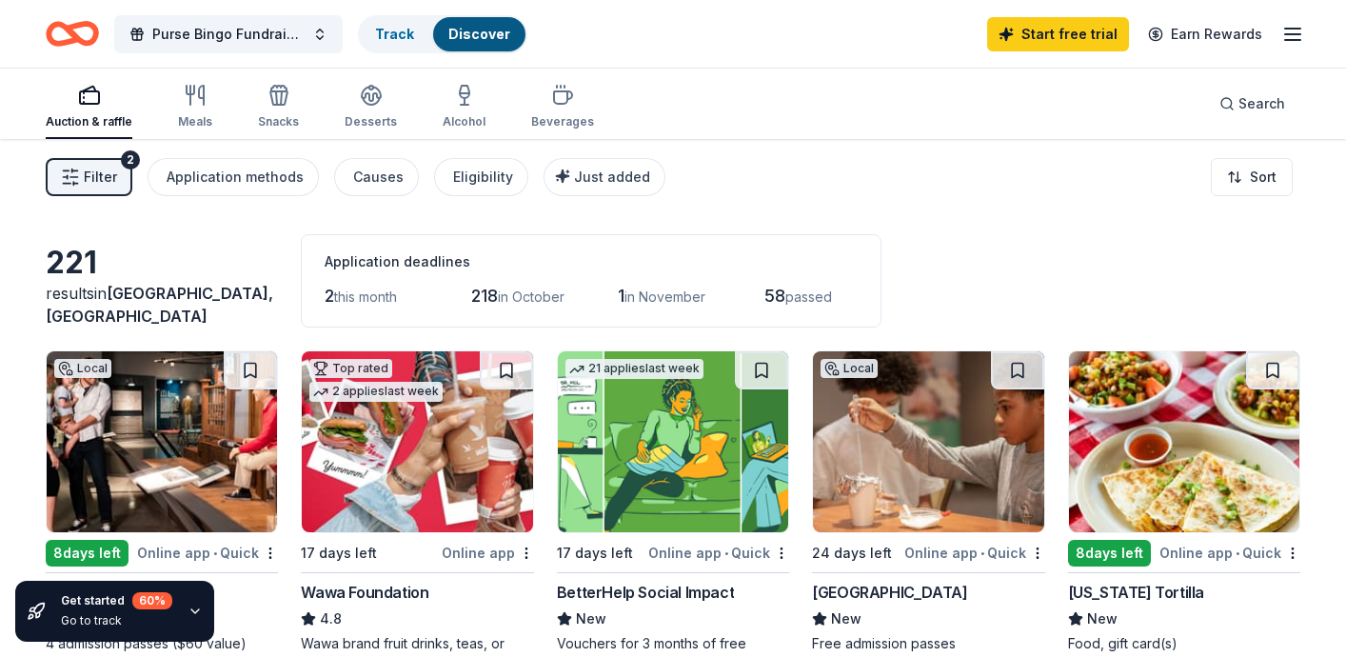
click at [862, 576] on div "Local 24 days left Online app • [GEOGRAPHIC_DATA] New Free admission passes" at bounding box center [928, 501] width 232 height 303
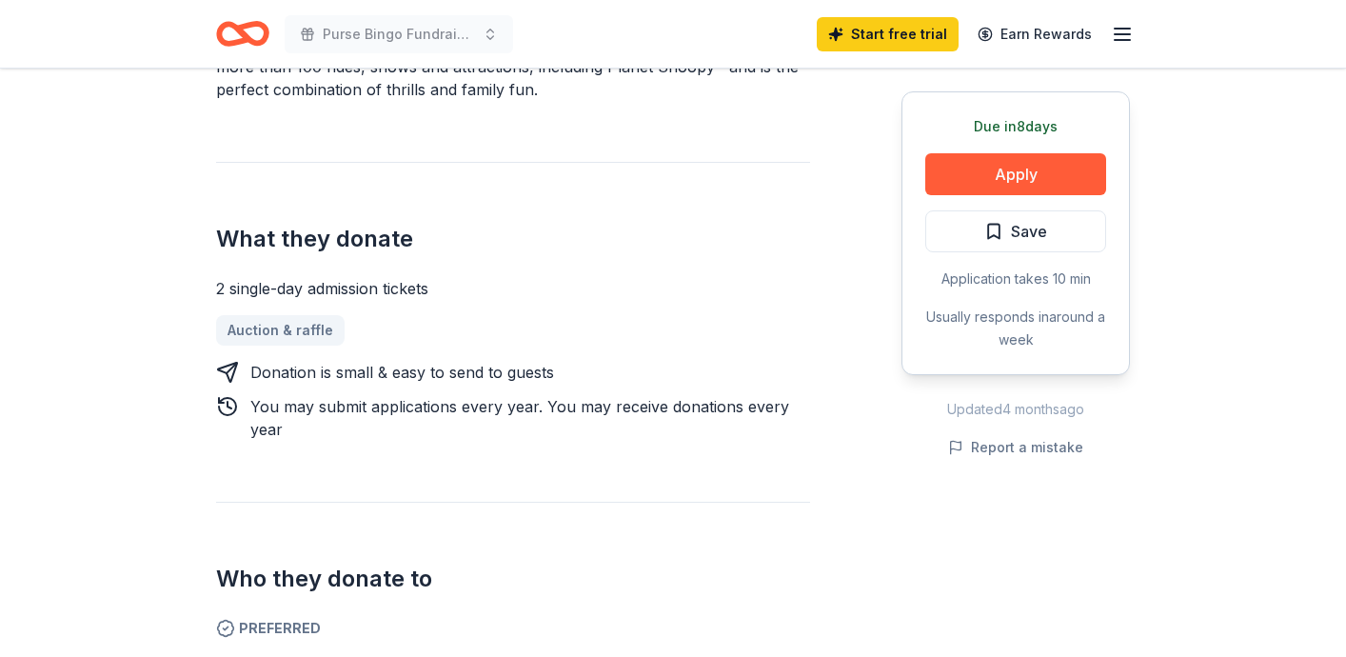
scroll to position [647, 0]
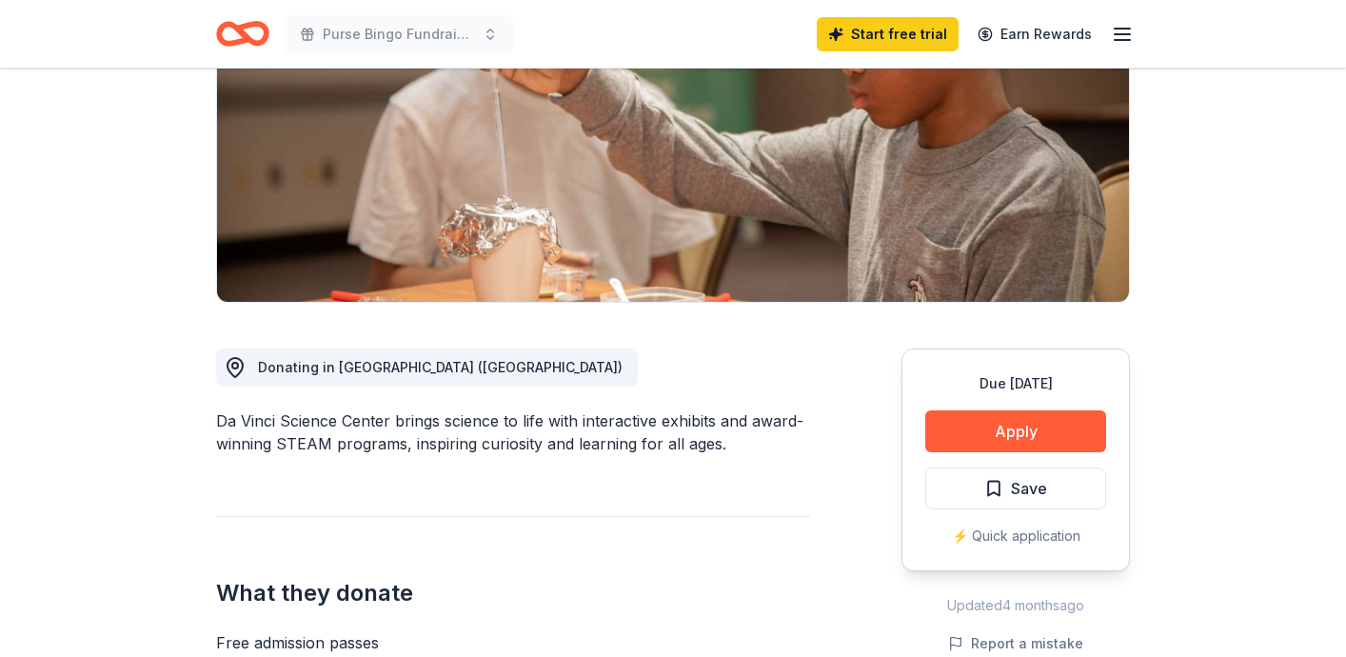
scroll to position [305, 0]
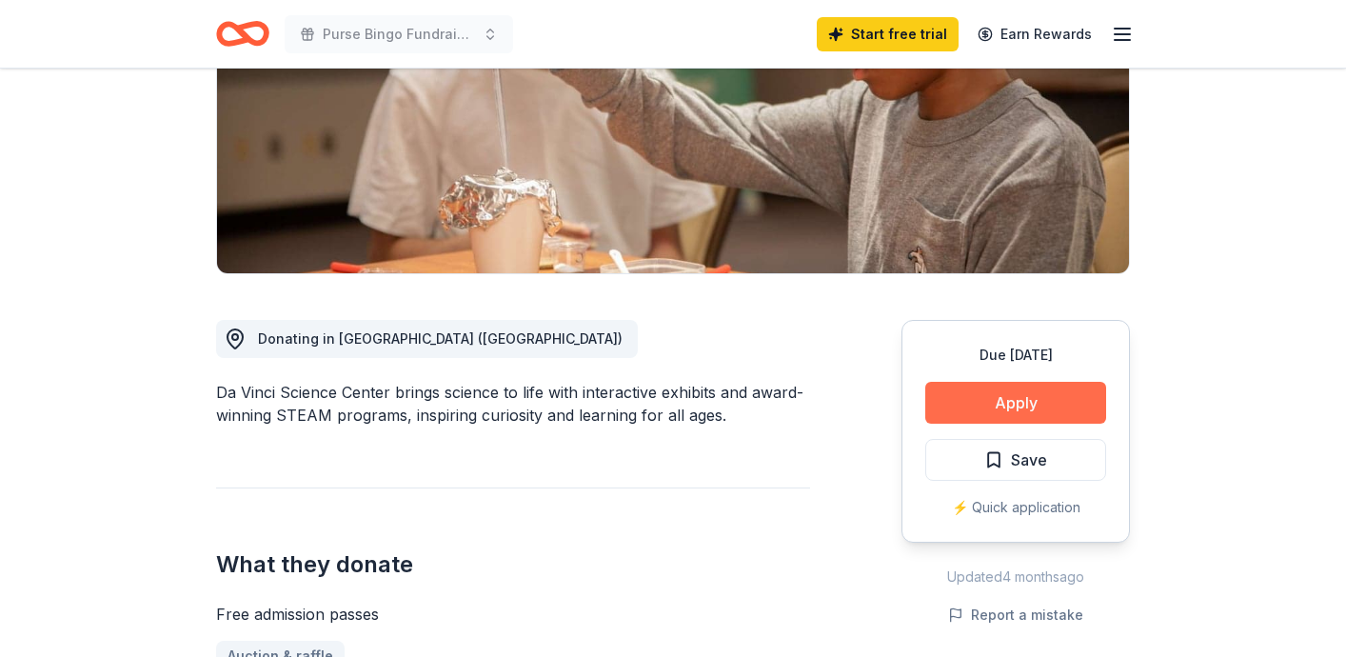
click at [1040, 409] on button "Apply" at bounding box center [1015, 403] width 181 height 42
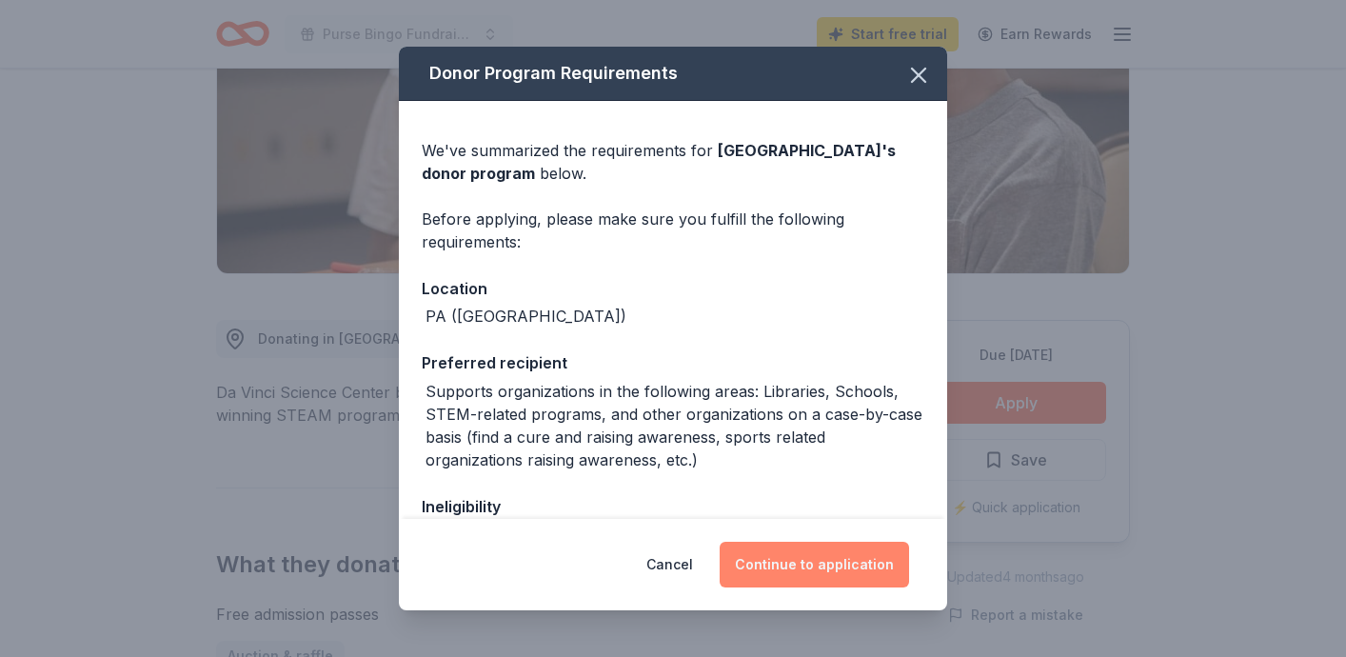
click at [866, 572] on button "Continue to application" at bounding box center [814, 565] width 189 height 46
